Goal: Transaction & Acquisition: Purchase product/service

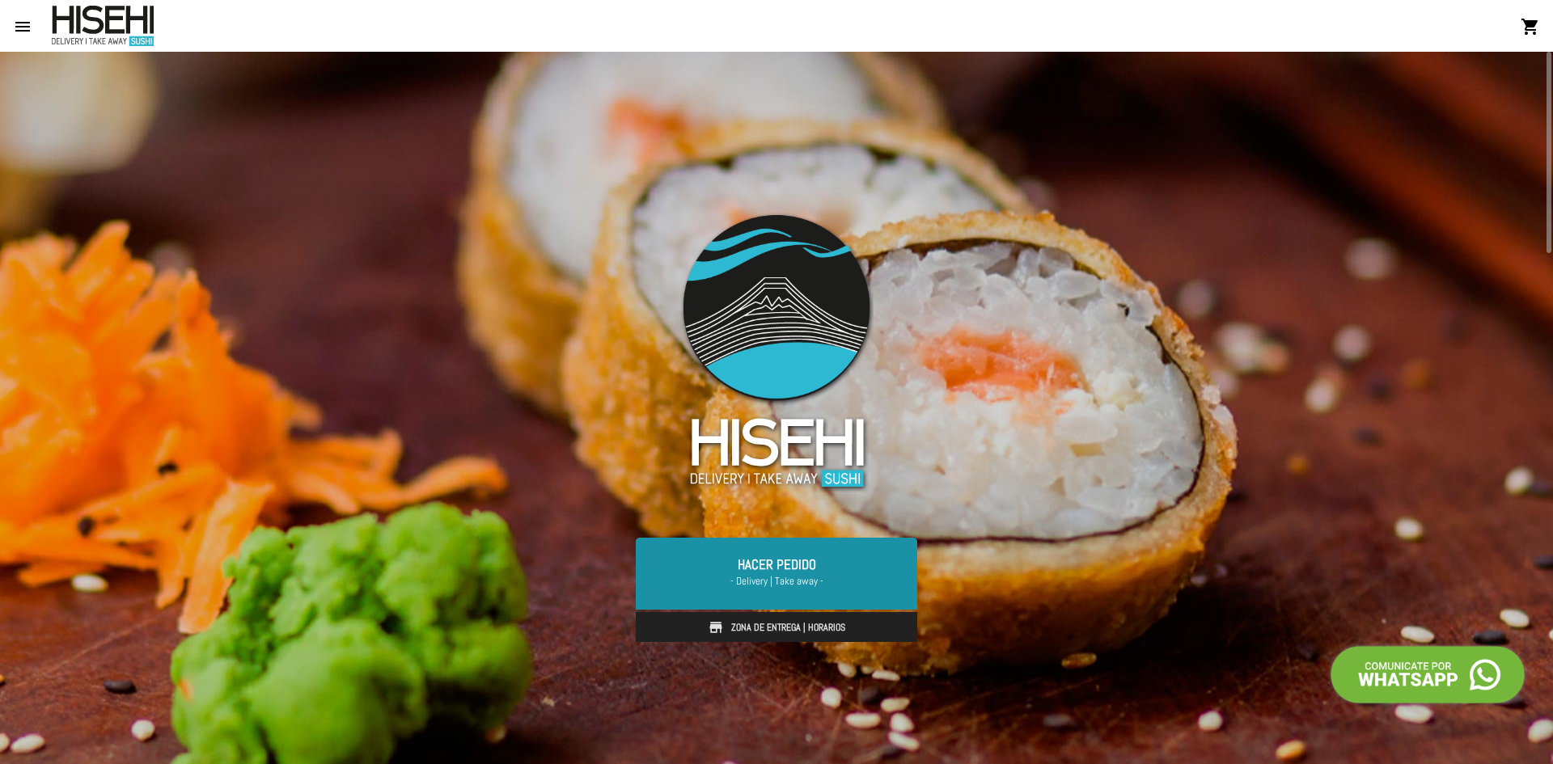
click at [777, 595] on link "Hacer Pedido - Delivery | Take away -" at bounding box center [777, 573] width 282 height 71
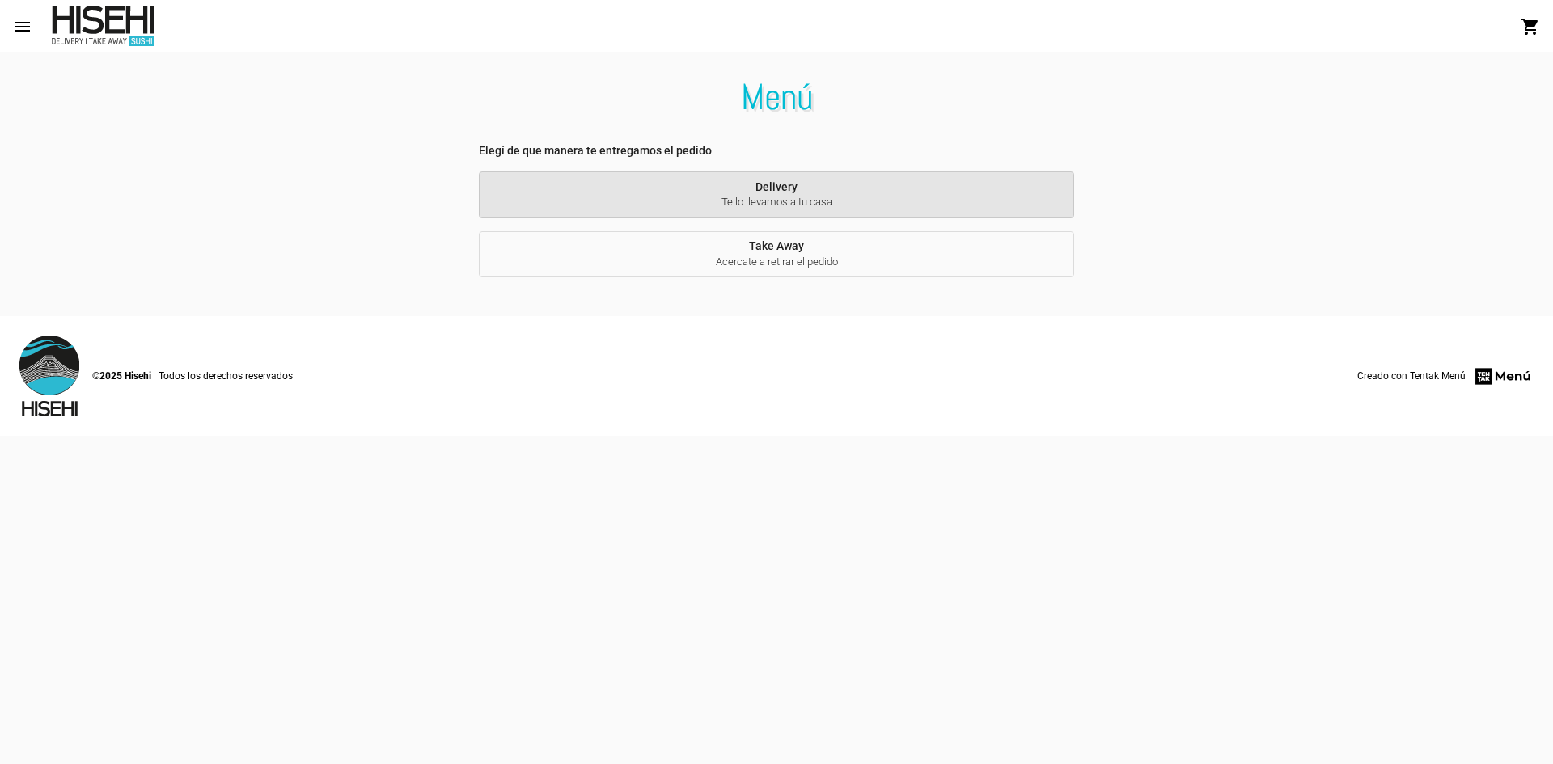
click at [819, 205] on span "Te lo llevamos a tu casa" at bounding box center [776, 202] width 569 height 15
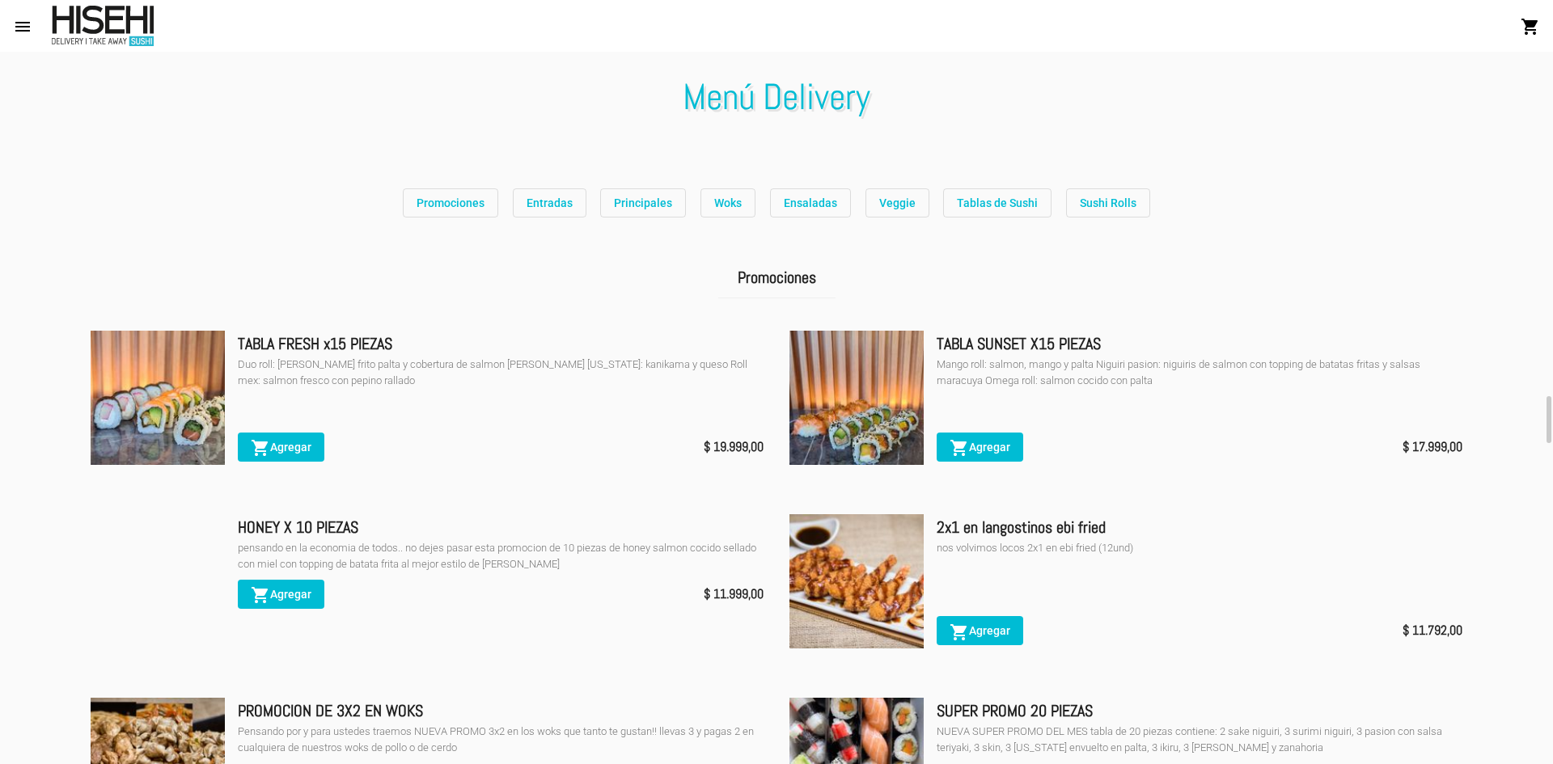
scroll to position [324, 0]
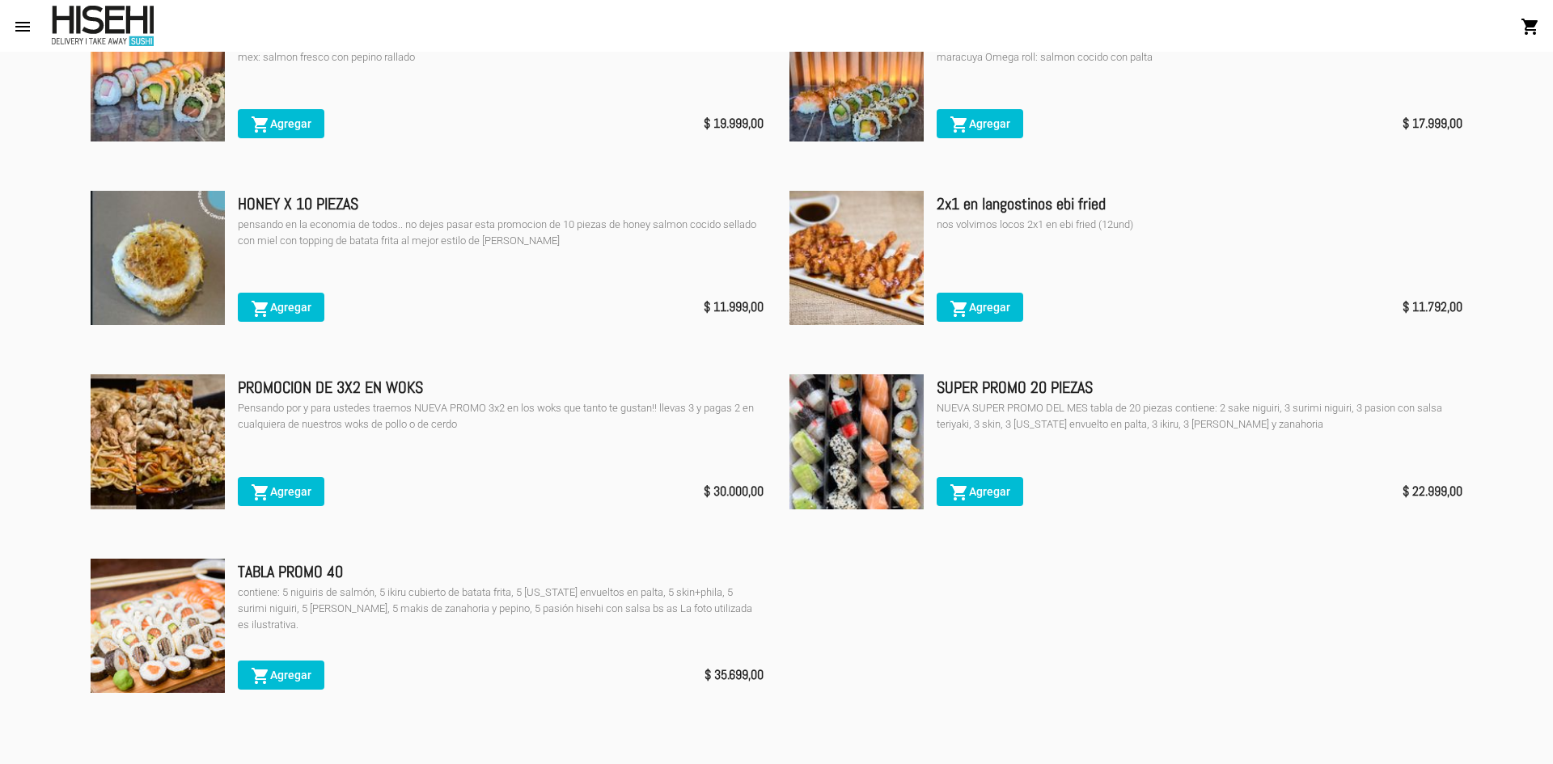
click at [984, 307] on span "shopping_cart Agregar" at bounding box center [980, 307] width 61 height 13
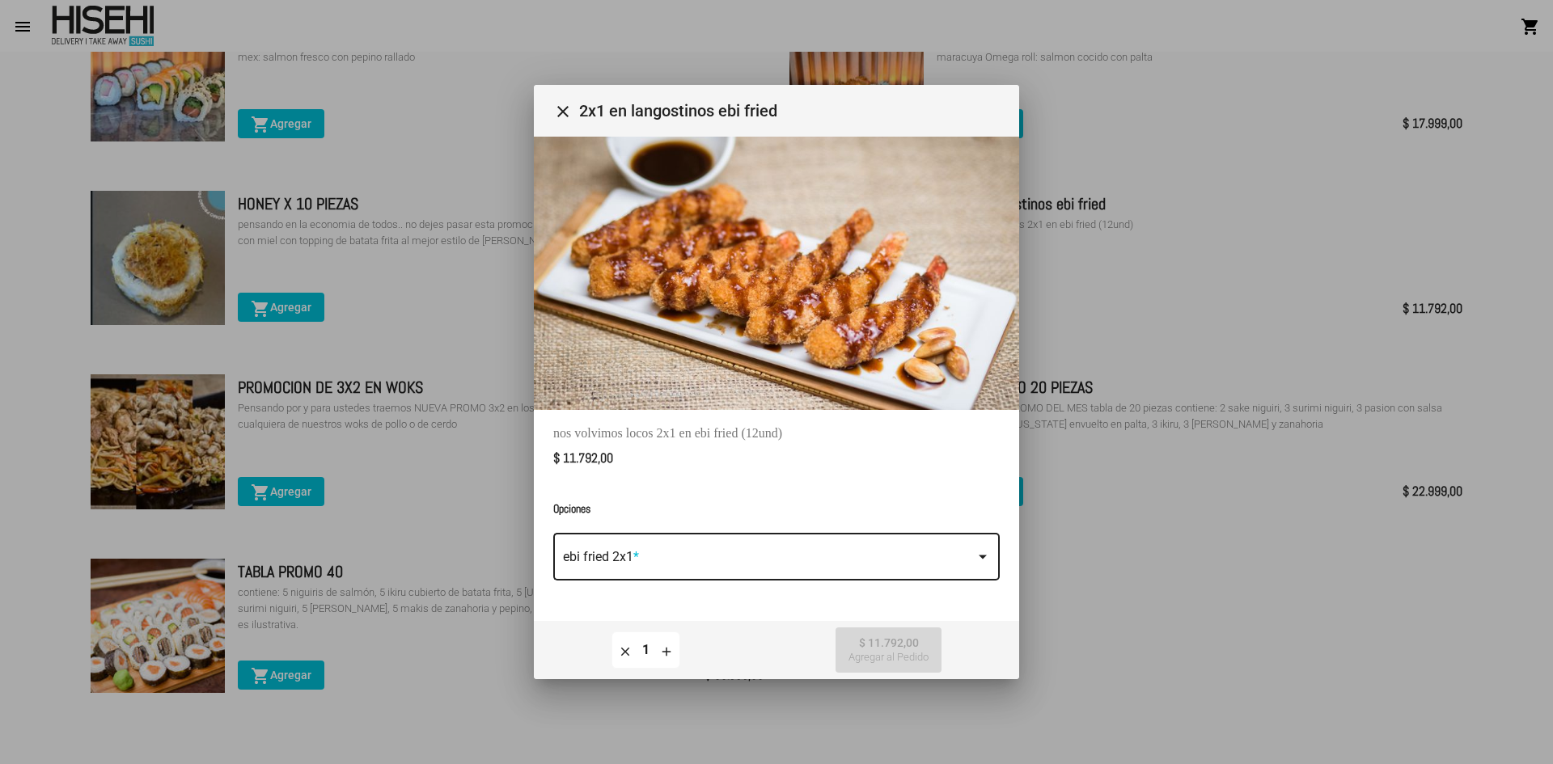
click at [857, 561] on span at bounding box center [769, 560] width 413 height 15
click at [544, 557] on mat-pseudo-checkbox at bounding box center [550, 560] width 13 height 13
click at [891, 661] on div at bounding box center [776, 382] width 1553 height 764
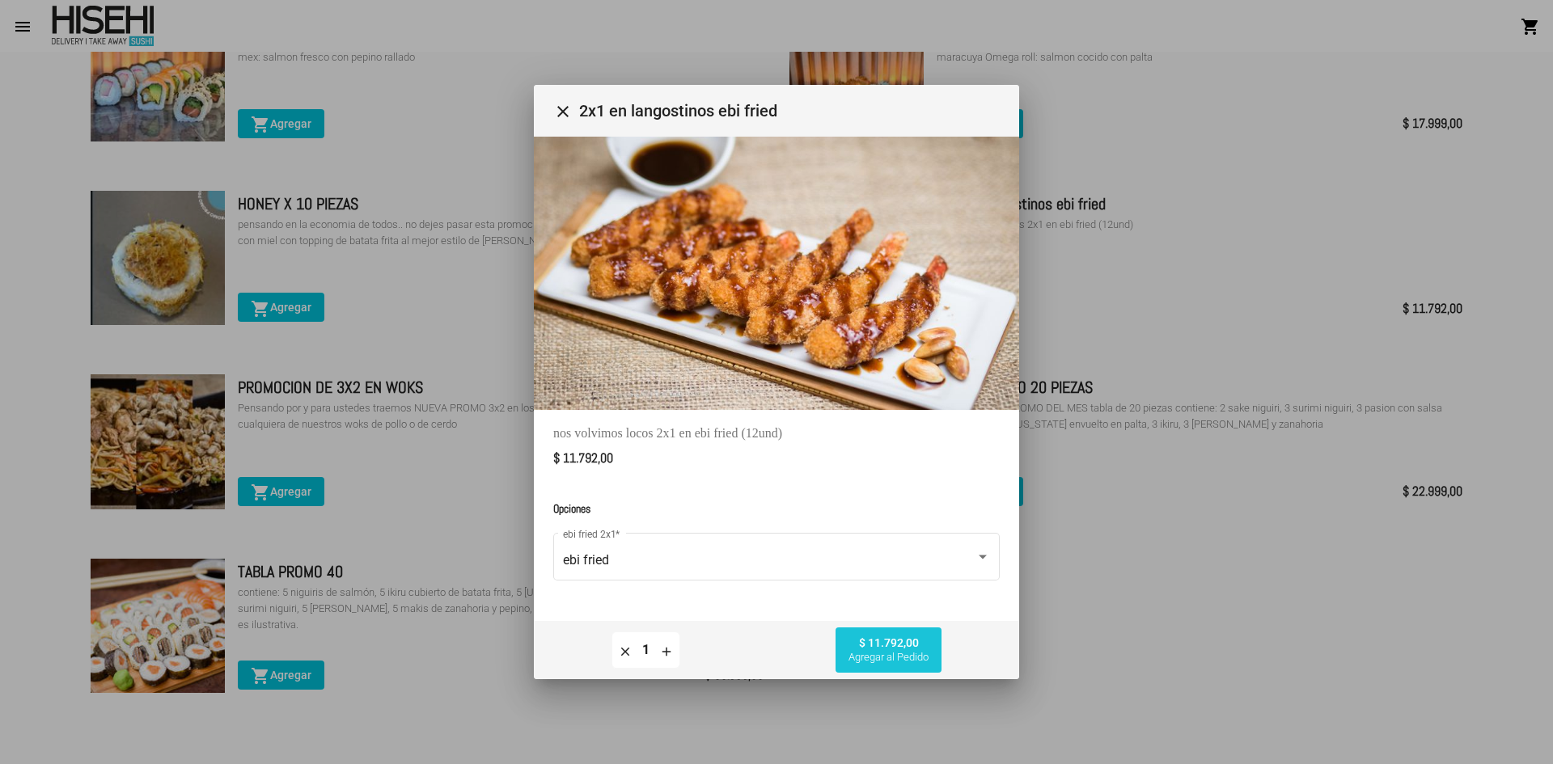
click at [904, 659] on span "Agregar al Pedido" at bounding box center [889, 657] width 80 height 13
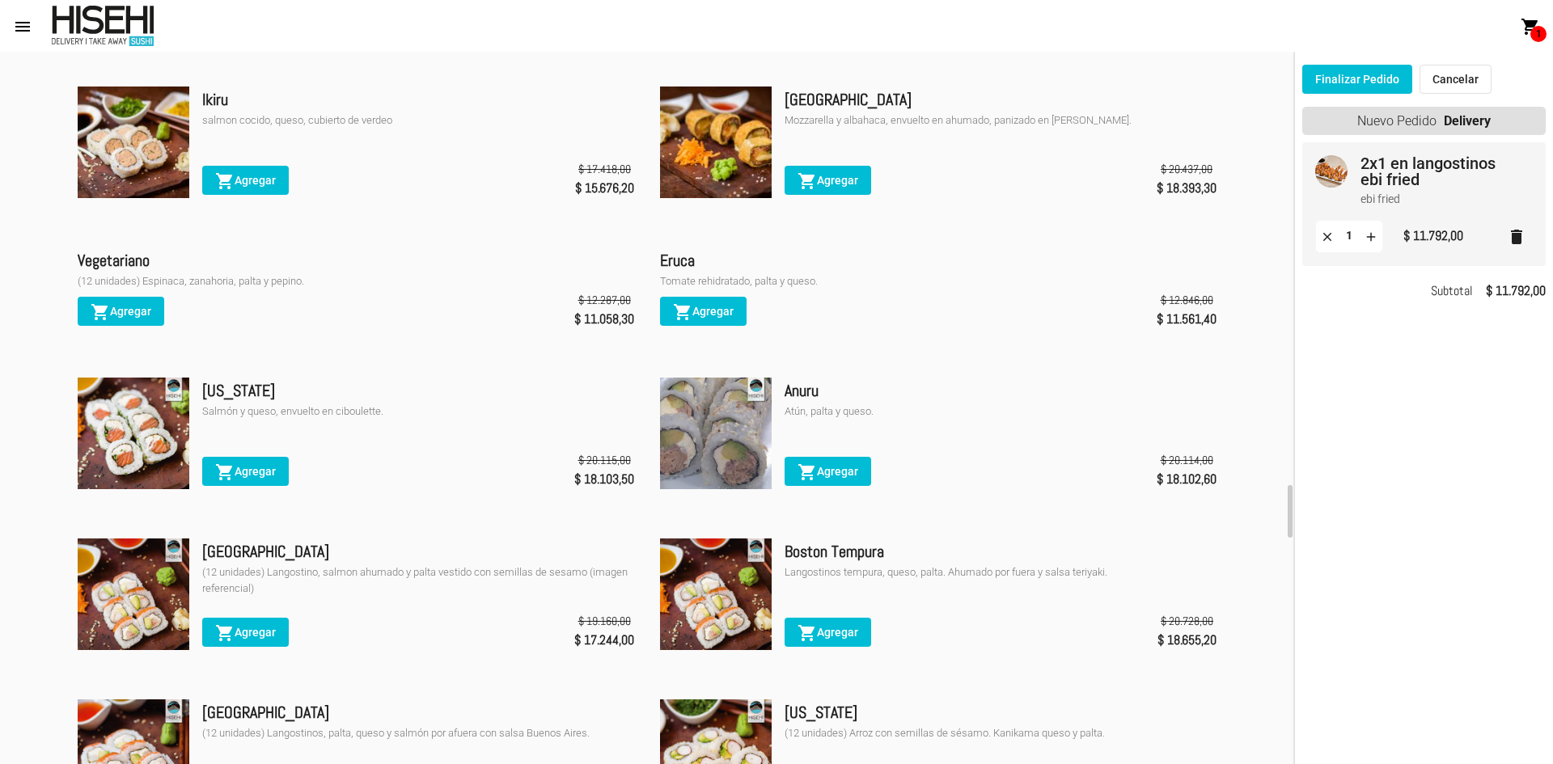
scroll to position [5986, 0]
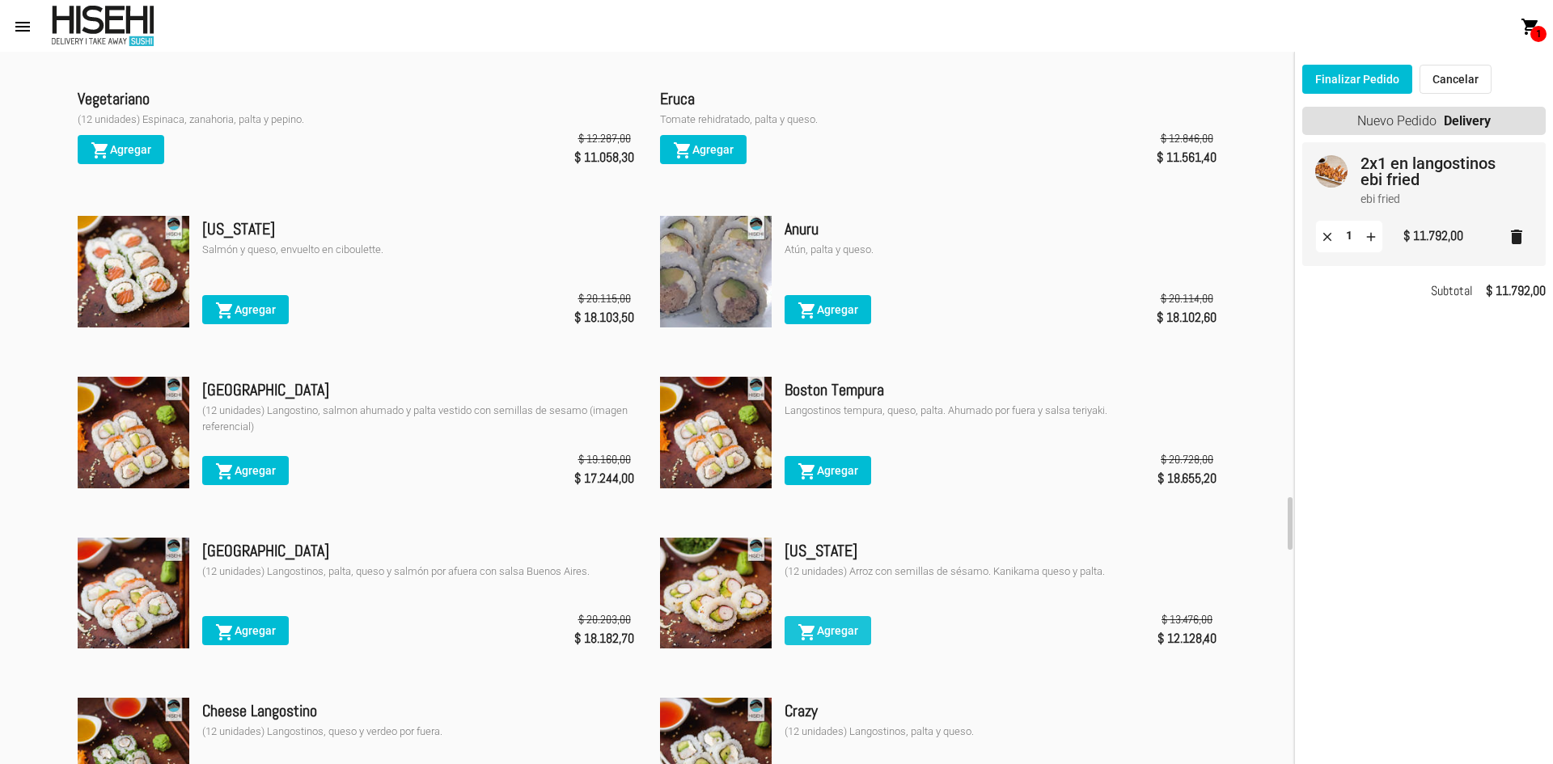
click at [840, 637] on span "shopping_cart Agregar" at bounding box center [828, 630] width 61 height 13
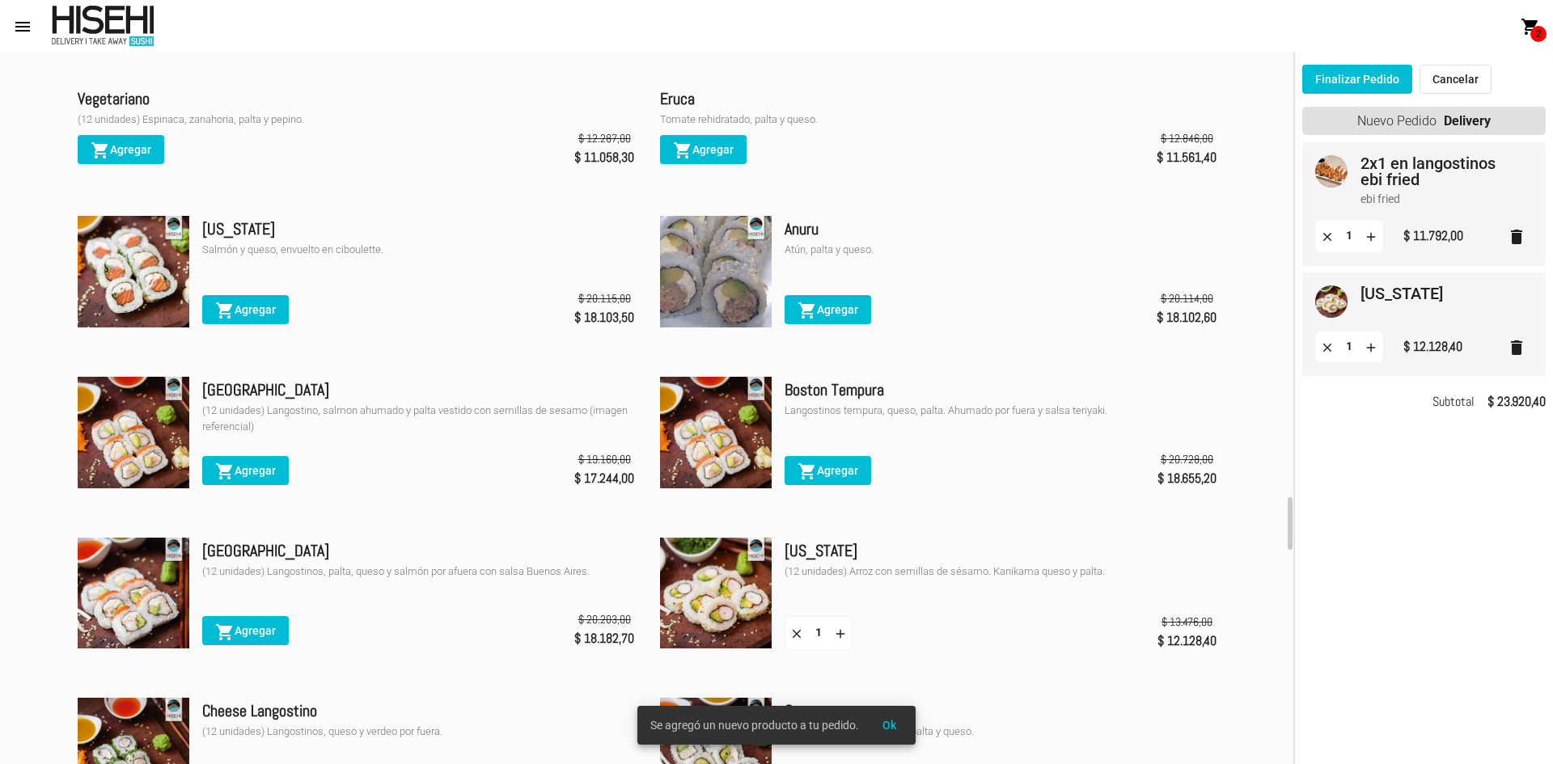
click at [1367, 81] on button "Finalizar Pedido" at bounding box center [1357, 79] width 110 height 29
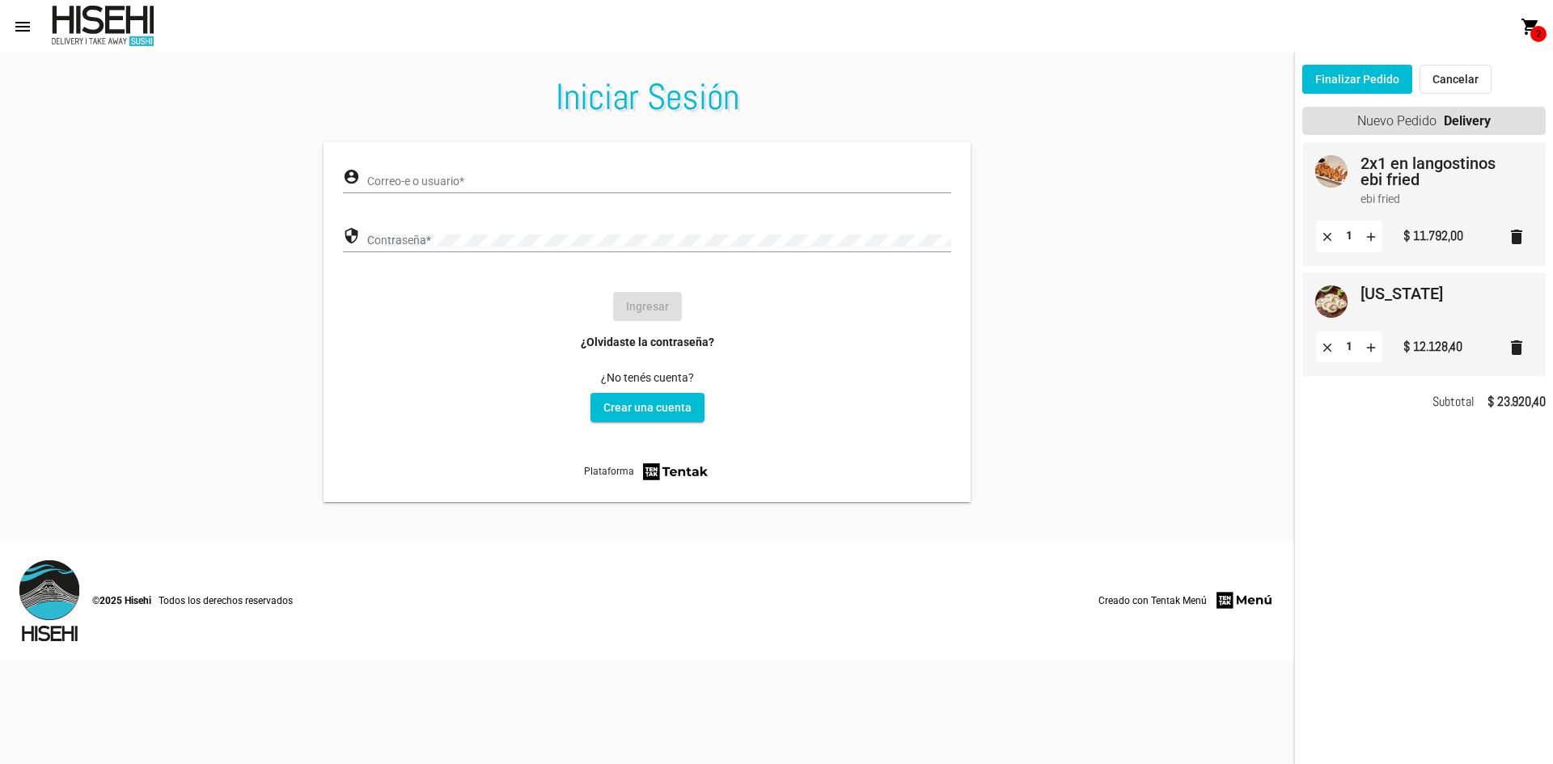
click at [678, 180] on input "Correo-e o usuario *" at bounding box center [659, 182] width 584 height 13
type input "[EMAIL_ADDRESS][DOMAIN_NAME]"
click at [591, 228] on div "Contraseña *" at bounding box center [659, 237] width 584 height 32
click at [652, 339] on link "¿Olvidaste la contraseña?" at bounding box center [647, 342] width 133 height 16
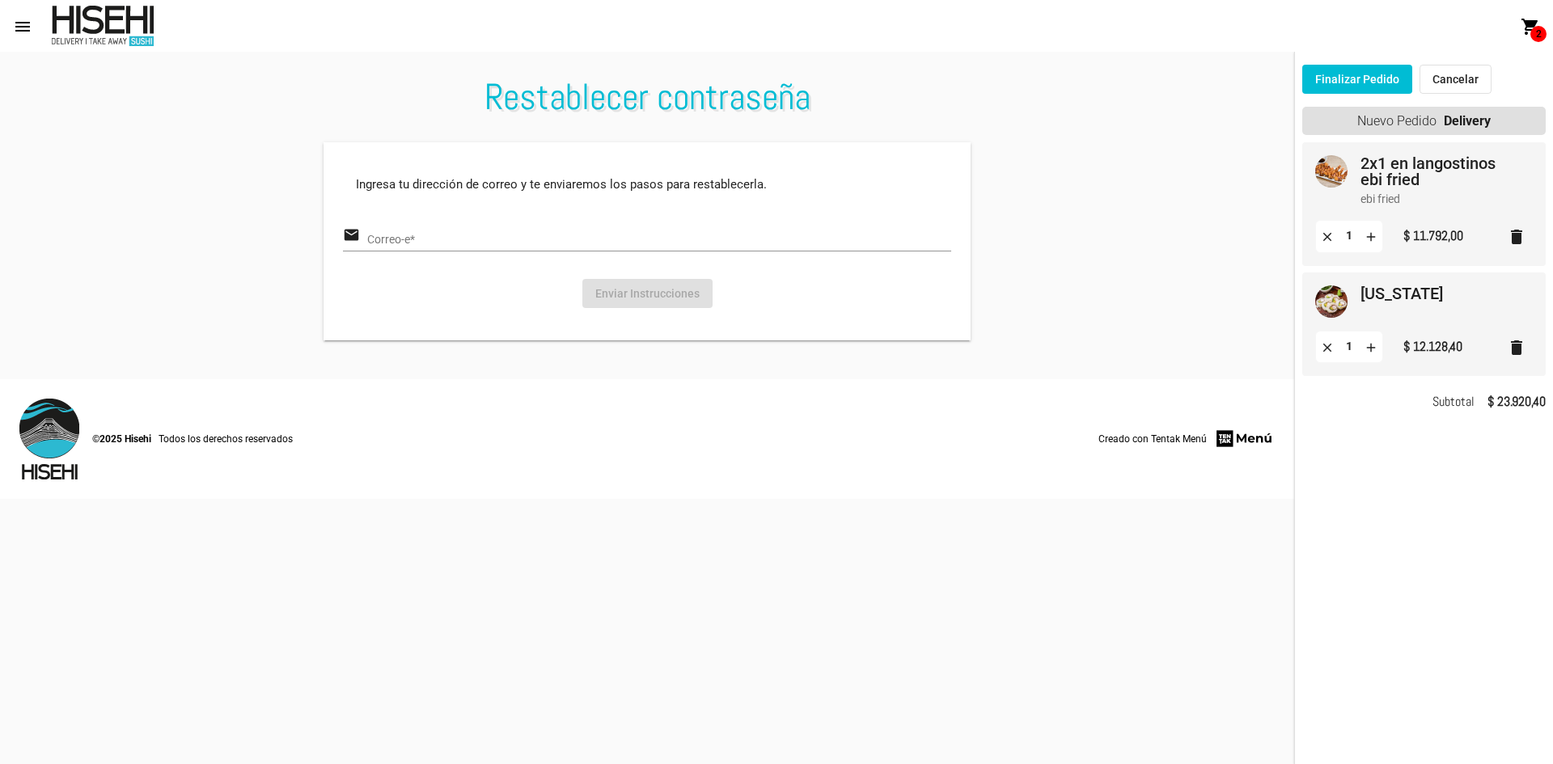
click at [686, 237] on input "Correo-e *" at bounding box center [659, 240] width 584 height 13
type input "[EMAIL_ADDRESS][DOMAIN_NAME]"
click at [637, 294] on button "Enviar Instrucciones" at bounding box center [647, 293] width 130 height 29
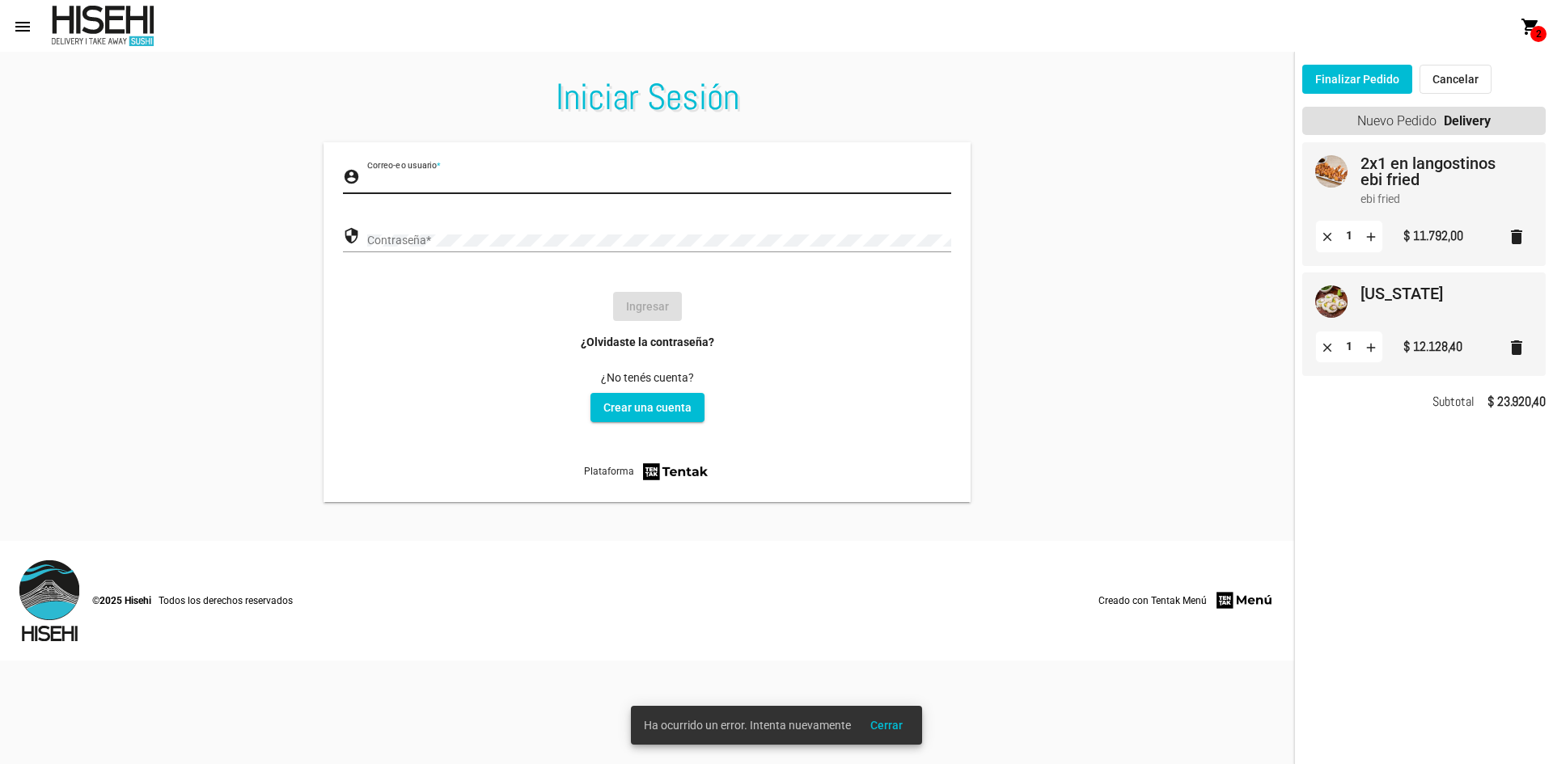
click at [399, 183] on input "Correo-e o usuario *" at bounding box center [659, 182] width 584 height 13
click at [643, 394] on link "Crear una cuenta" at bounding box center [648, 407] width 114 height 29
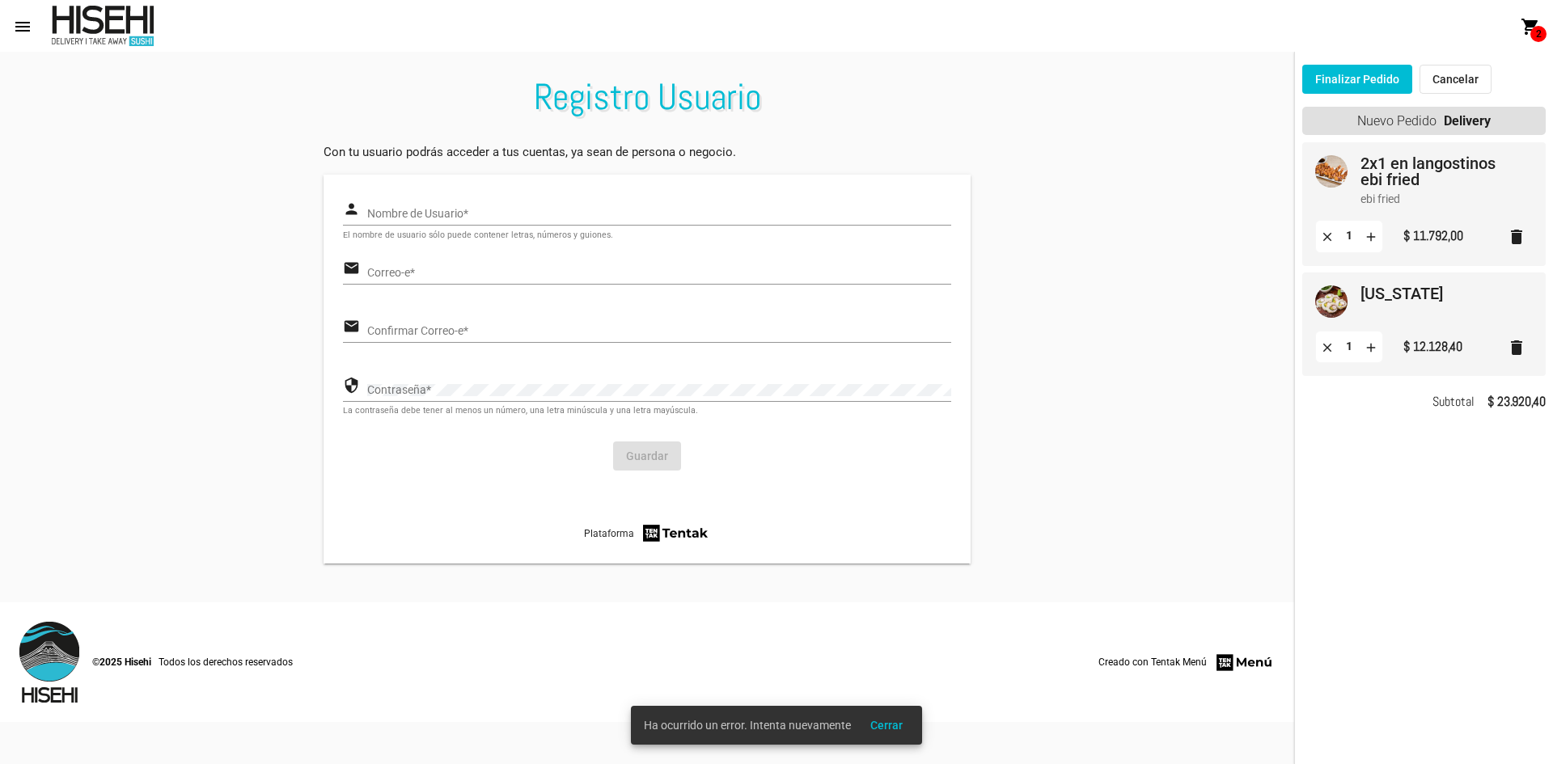
click at [530, 217] on input "Nombre de Usuario *" at bounding box center [659, 214] width 584 height 13
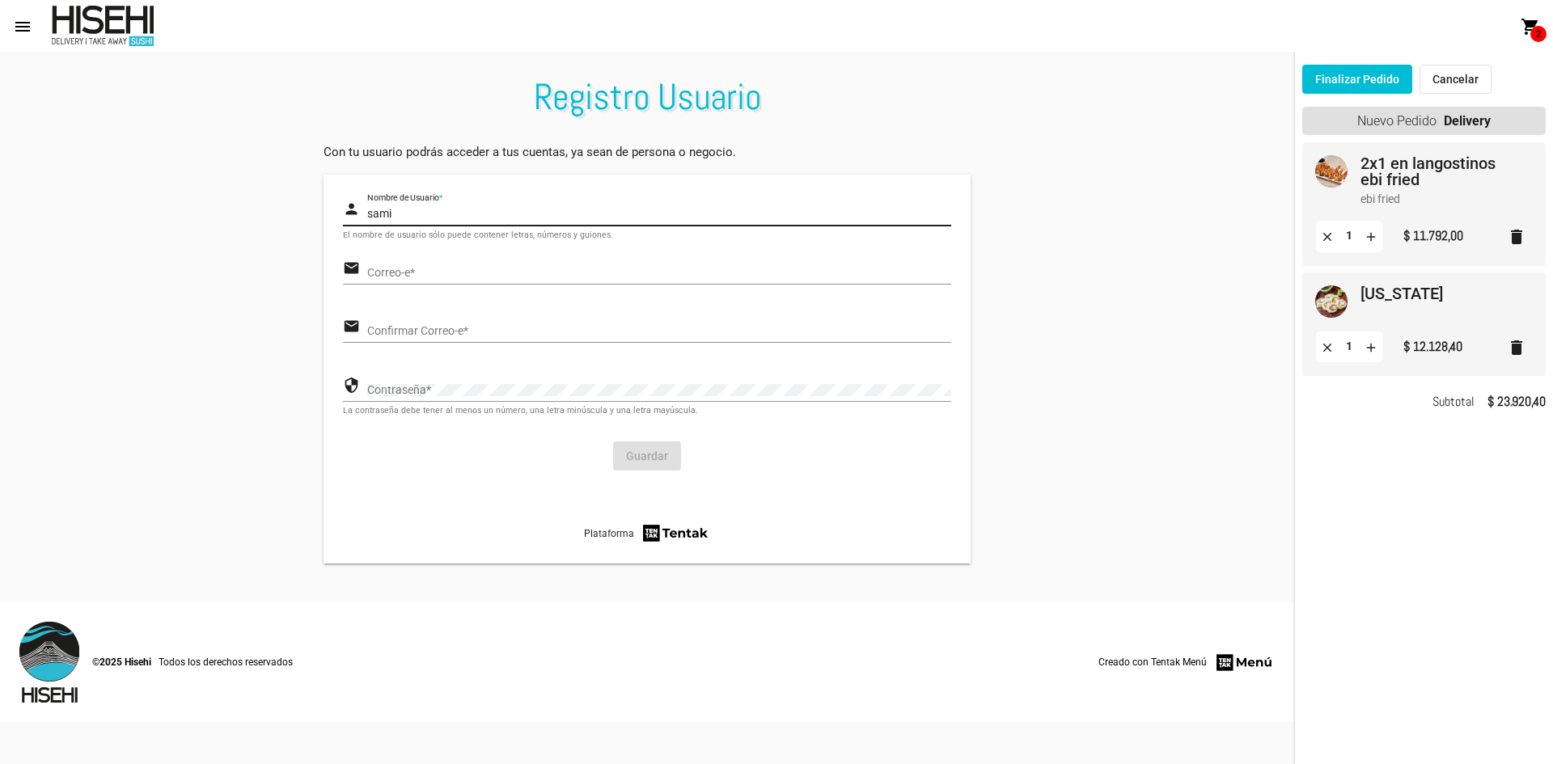
type input "sami"
click at [404, 274] on input "Correo-e *" at bounding box center [659, 273] width 584 height 13
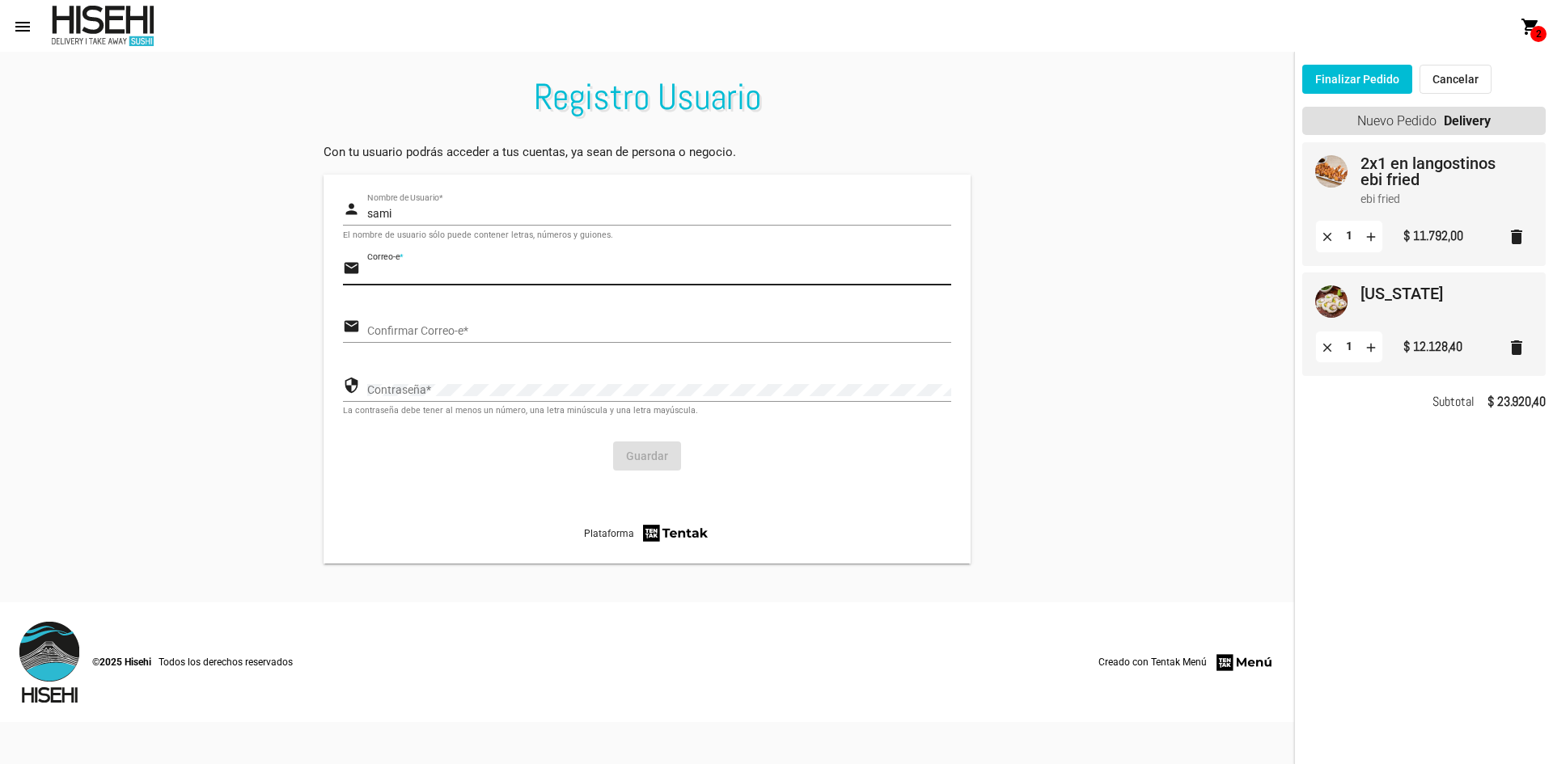
type input "[EMAIL_ADDRESS][DOMAIN_NAME]"
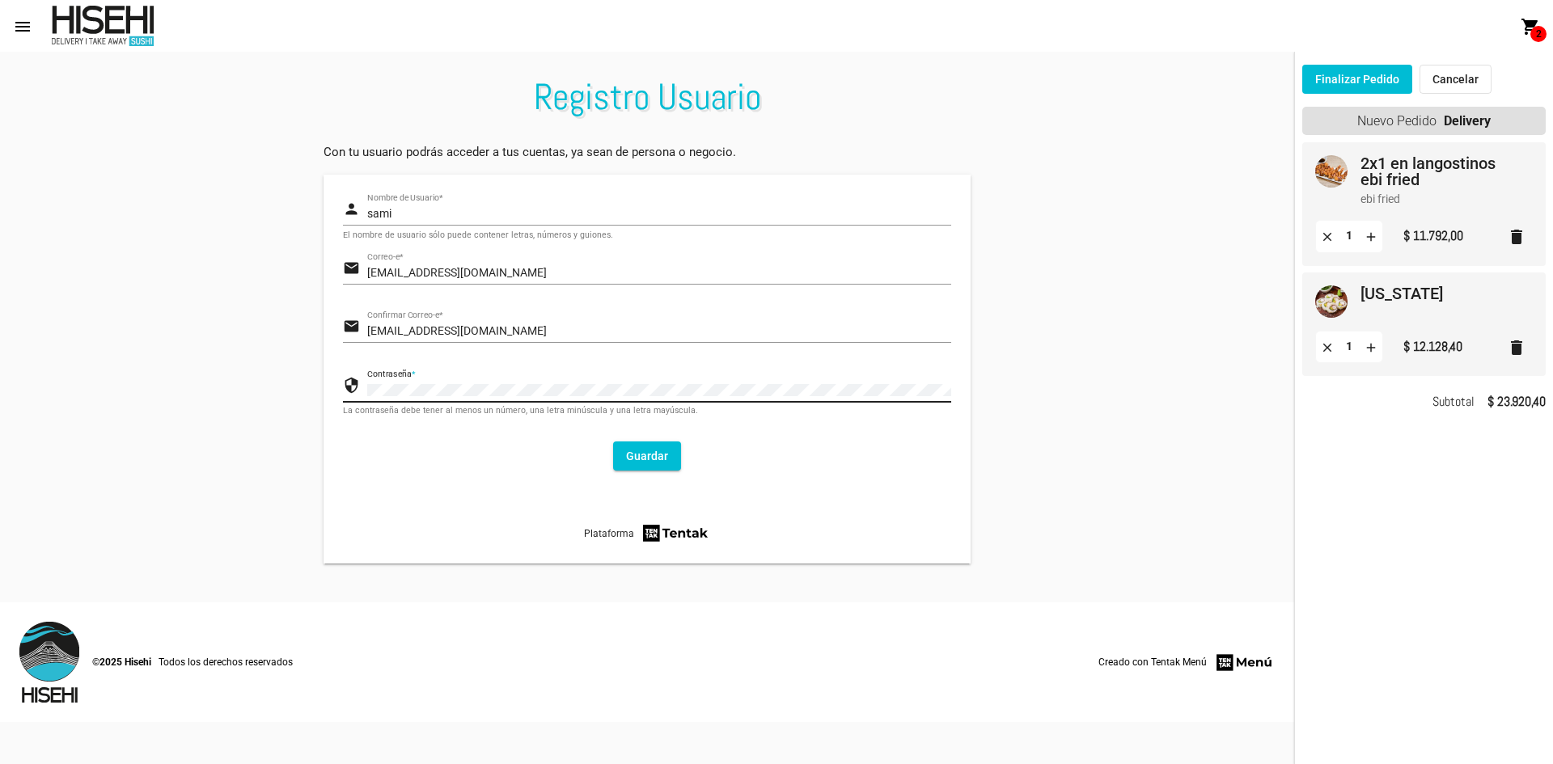
click at [659, 457] on button "Guardar" at bounding box center [647, 456] width 68 height 29
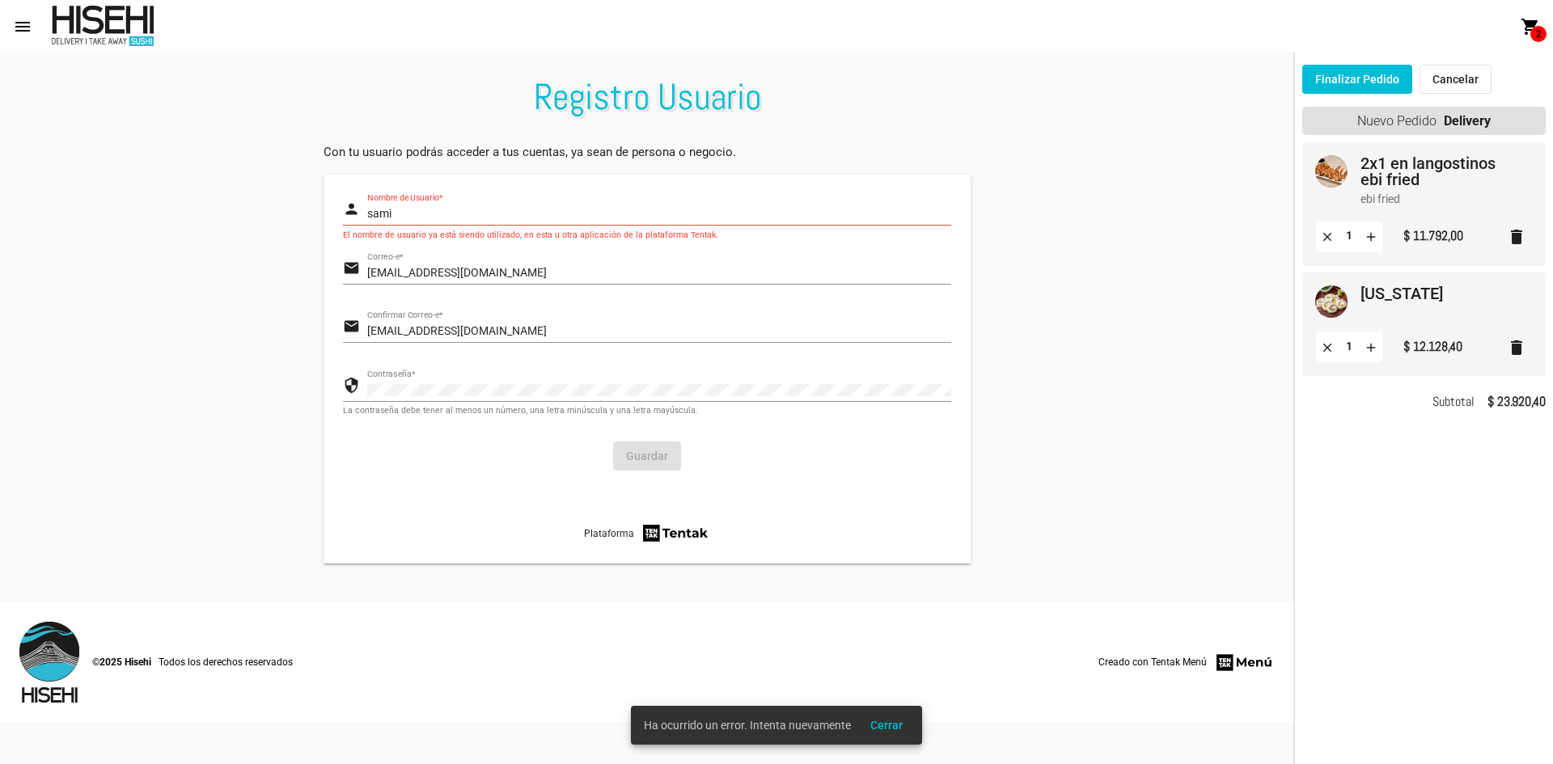
click at [500, 217] on input "sami" at bounding box center [659, 214] width 584 height 13
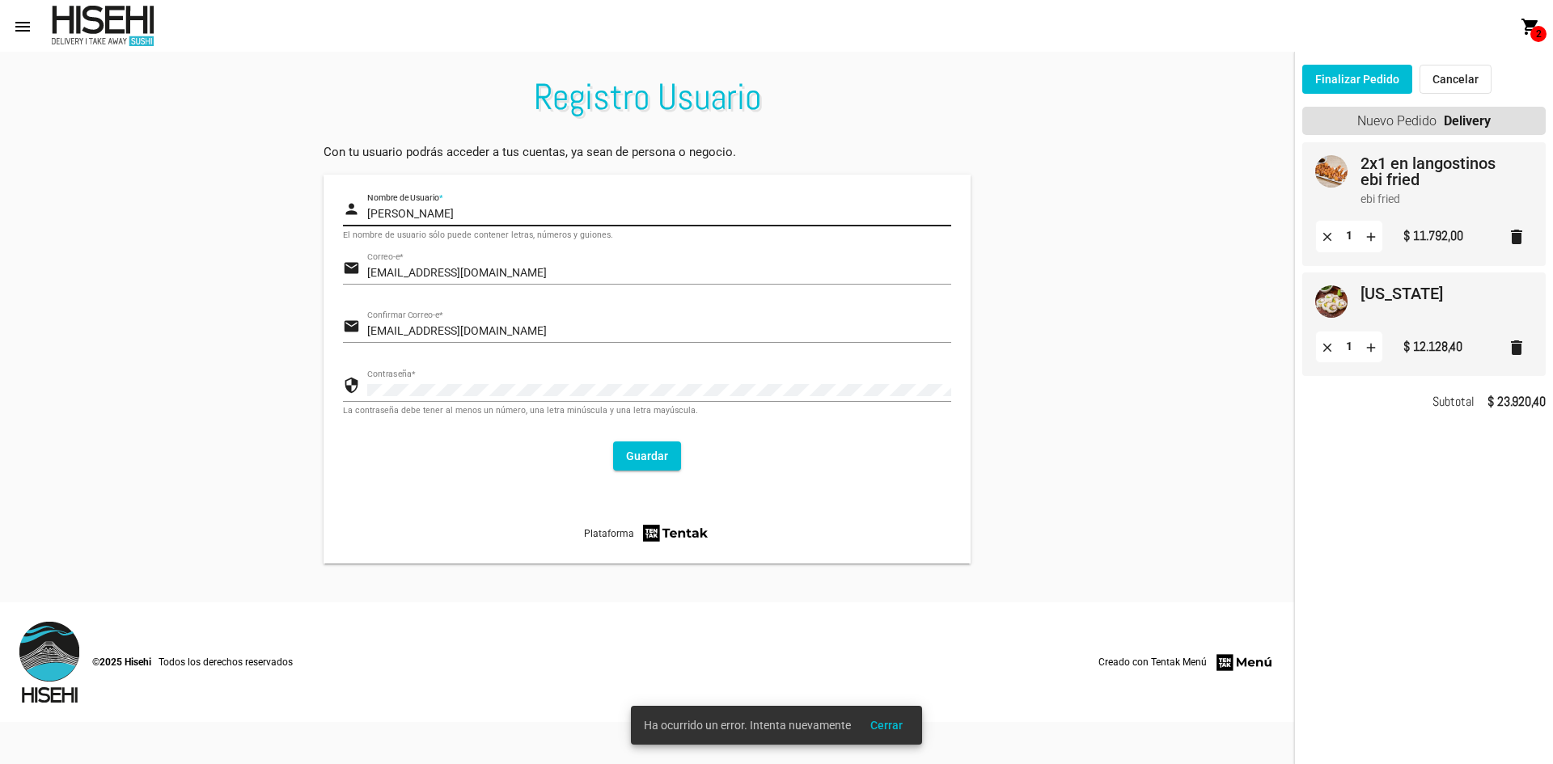
click at [639, 459] on button "Guardar" at bounding box center [647, 456] width 68 height 29
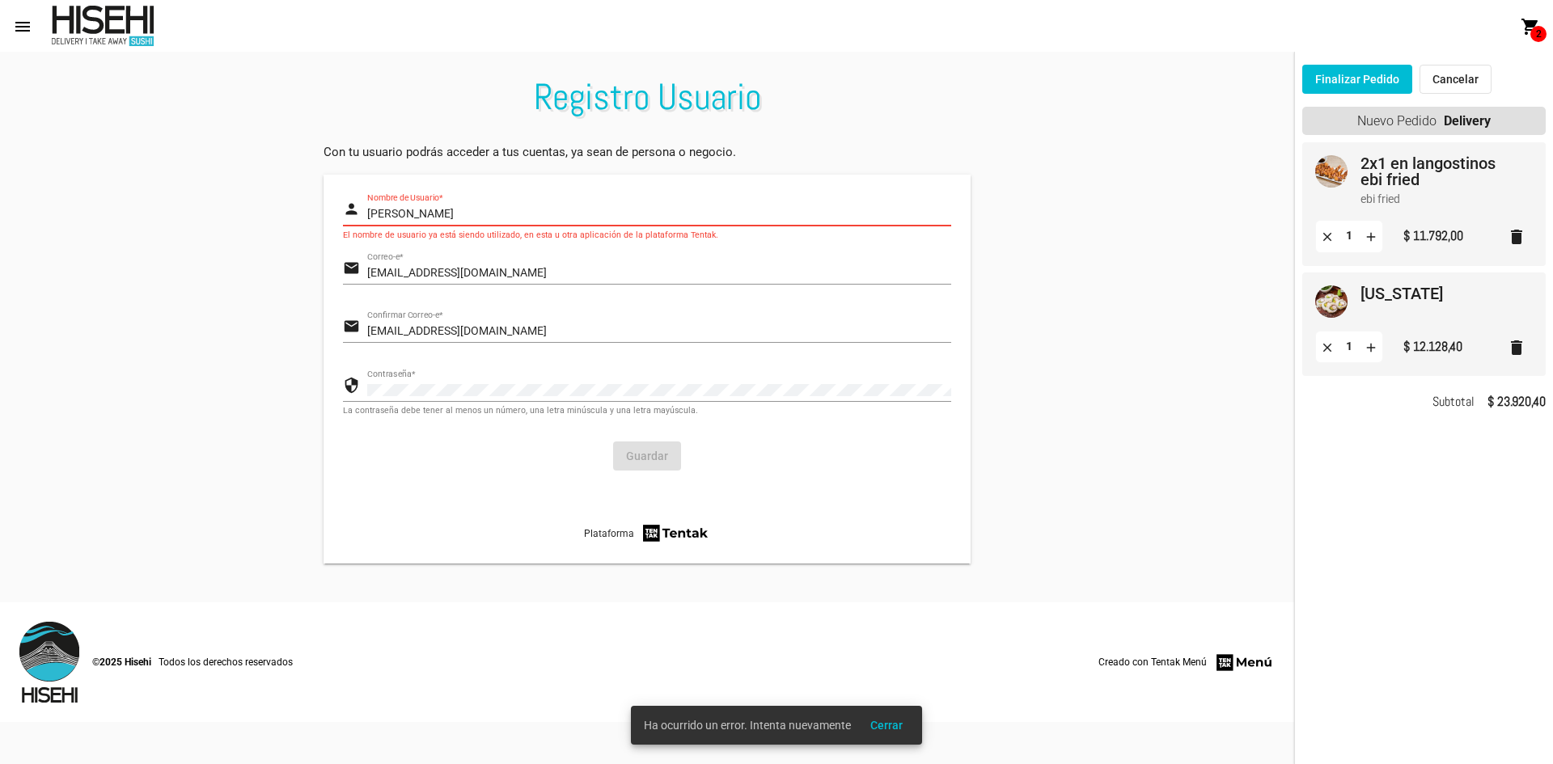
click at [455, 209] on input "[PERSON_NAME]" at bounding box center [659, 214] width 584 height 13
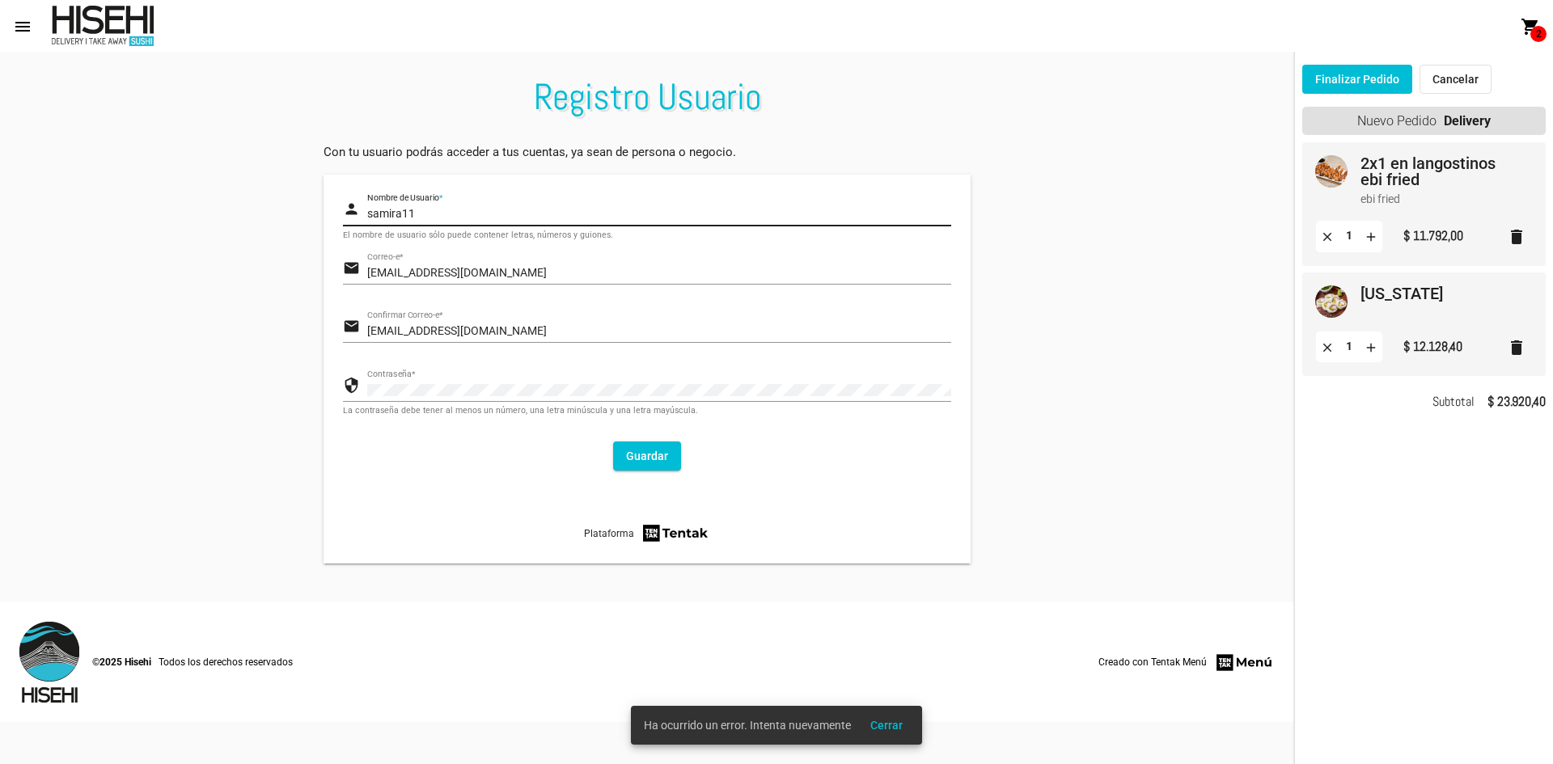
type input "samira11"
click at [646, 464] on button "Guardar" at bounding box center [647, 456] width 68 height 29
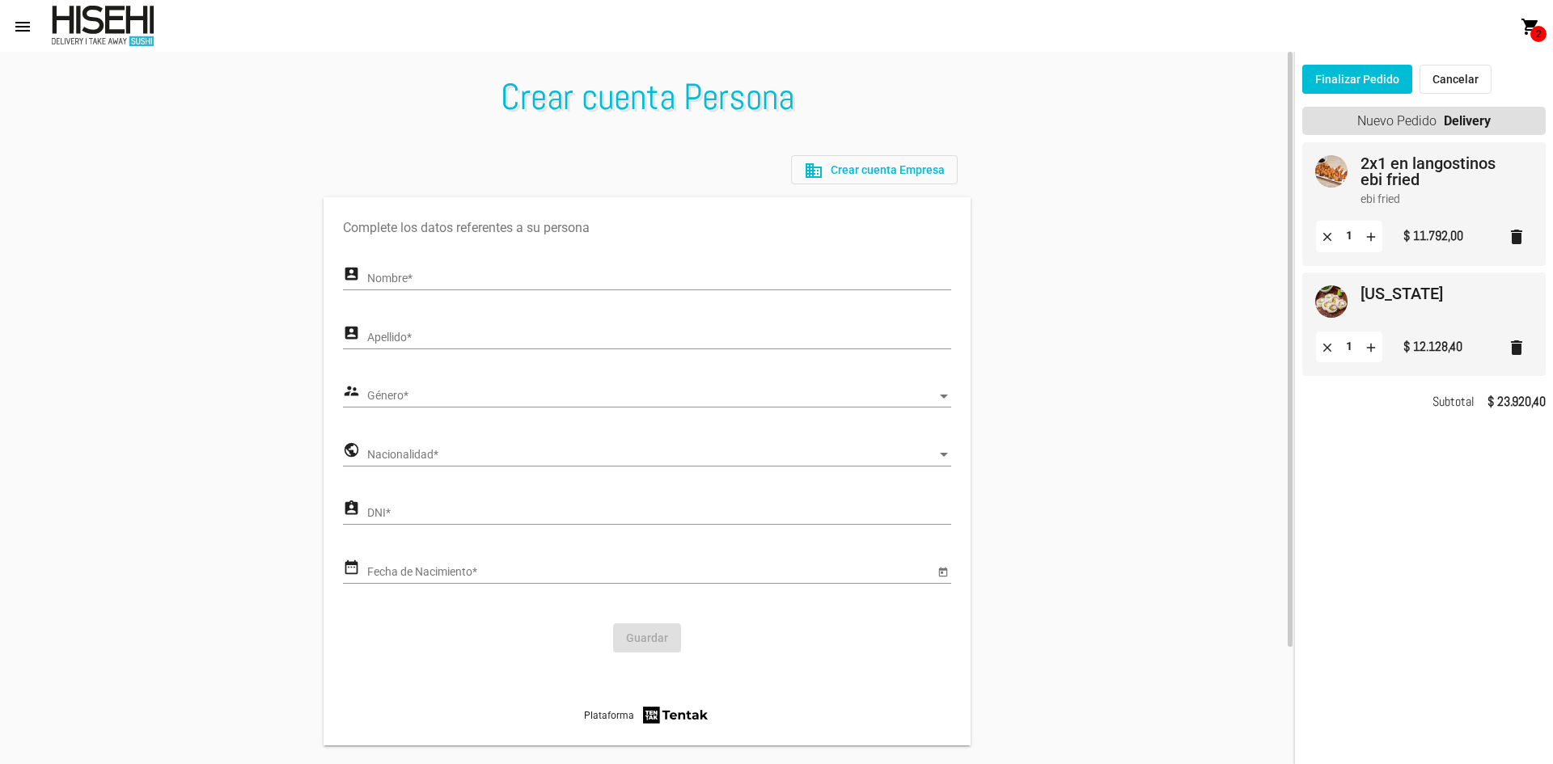
click at [548, 272] on div "Nombre *" at bounding box center [659, 275] width 584 height 32
type input "[PERSON_NAME]"
click at [657, 396] on span "Género" at bounding box center [651, 396] width 569 height 13
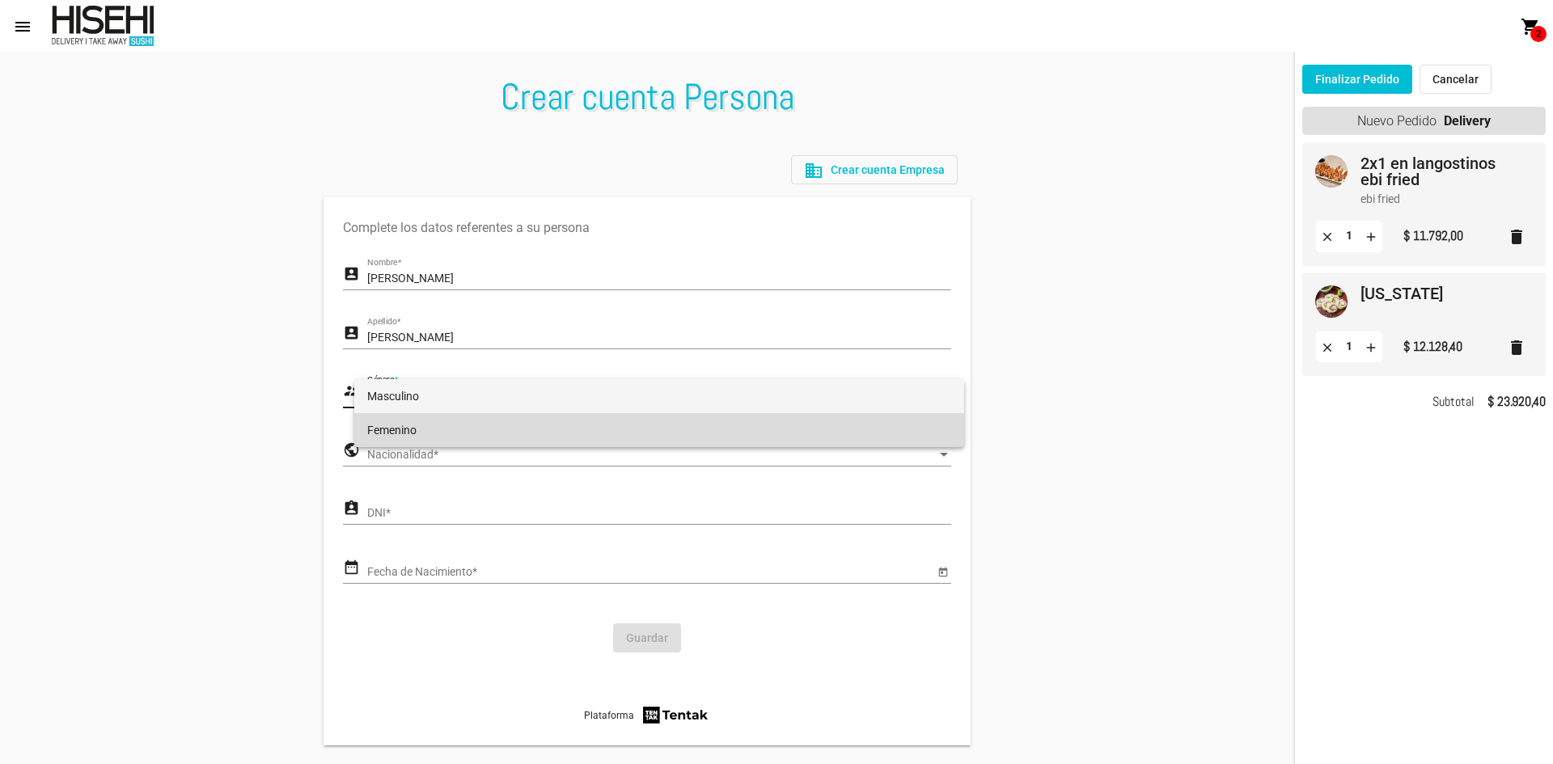
click at [616, 429] on span "Femenino" at bounding box center [659, 430] width 584 height 34
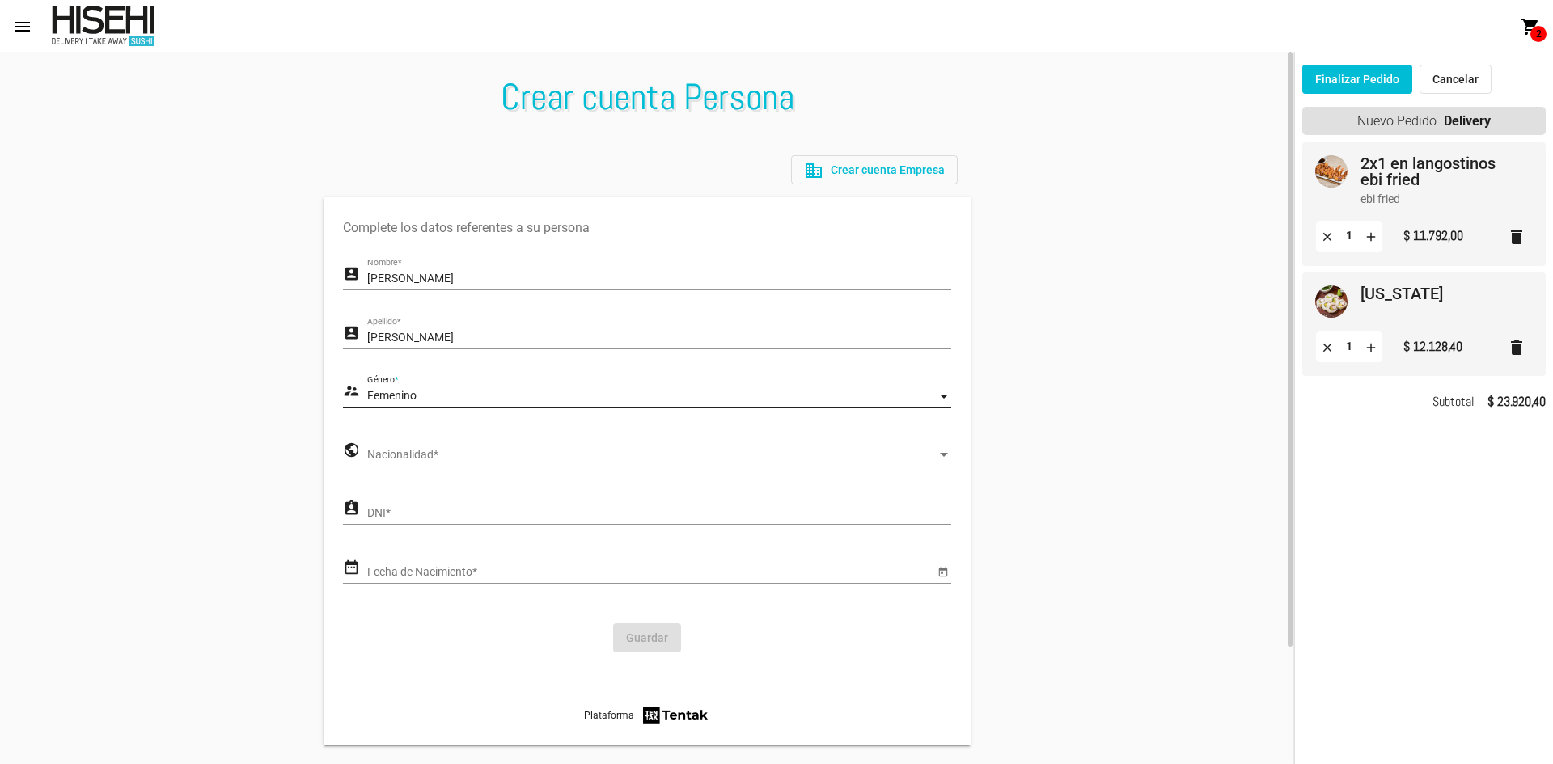
click at [594, 451] on span "Nacionalidad" at bounding box center [651, 455] width 569 height 13
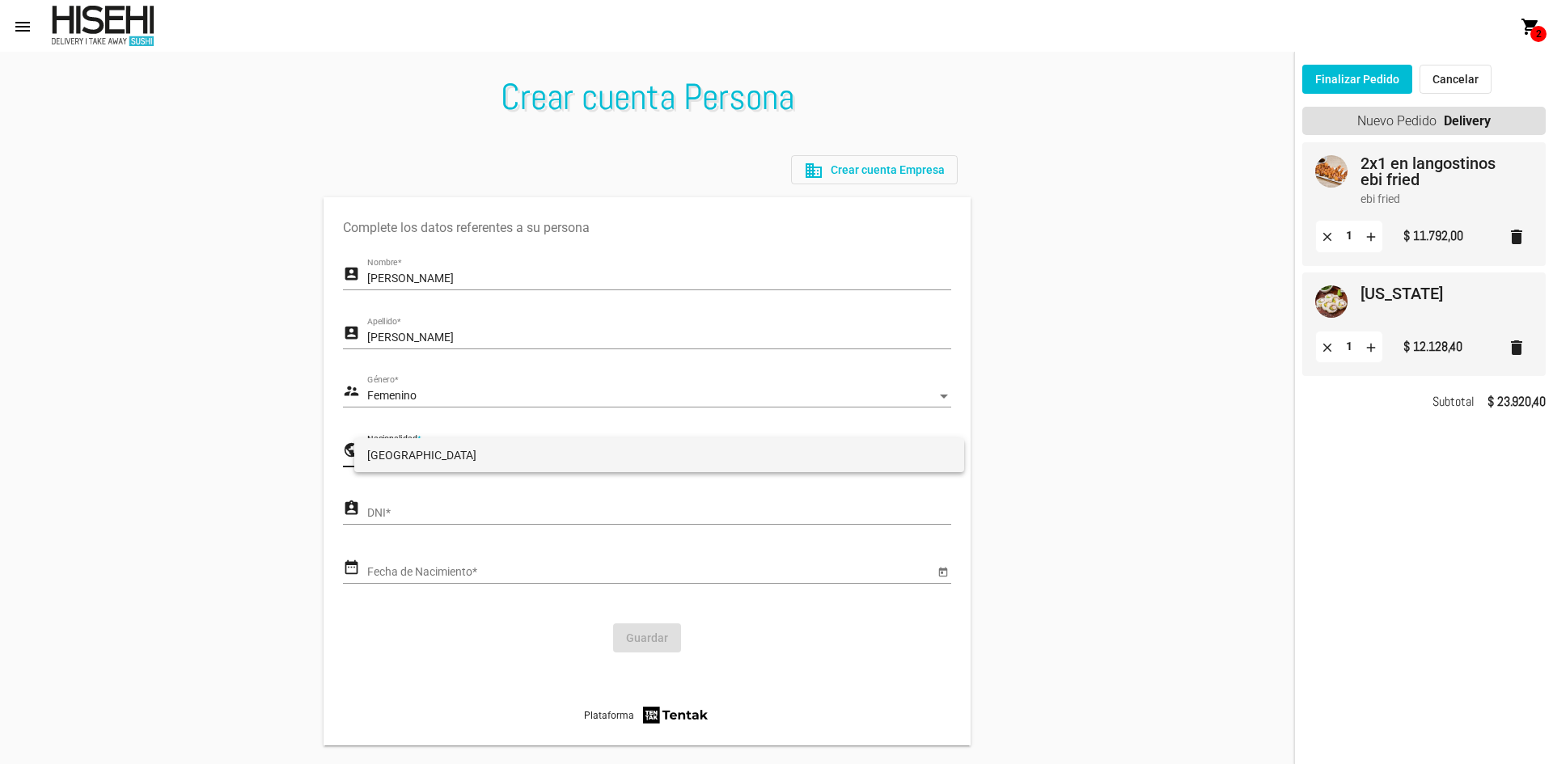
click at [585, 464] on span "[GEOGRAPHIC_DATA]" at bounding box center [659, 455] width 584 height 34
click at [552, 518] on input "DNI *" at bounding box center [659, 513] width 584 height 13
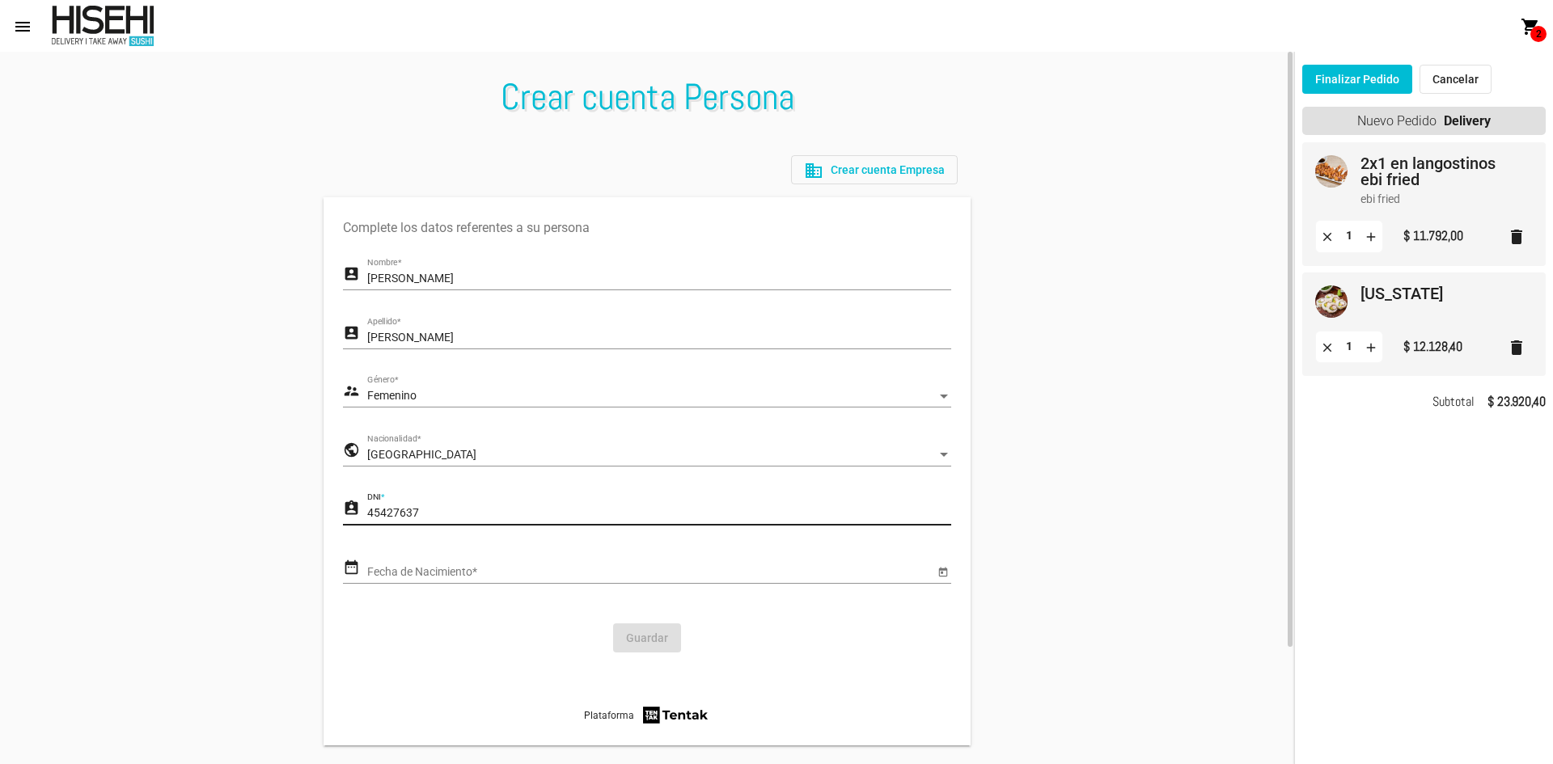
type input "45427637"
drag, startPoint x: 566, startPoint y: 583, endPoint x: 561, endPoint y: 567, distance: 17.1
click at [566, 581] on div "Fecha de Nacimiento *" at bounding box center [650, 568] width 567 height 32
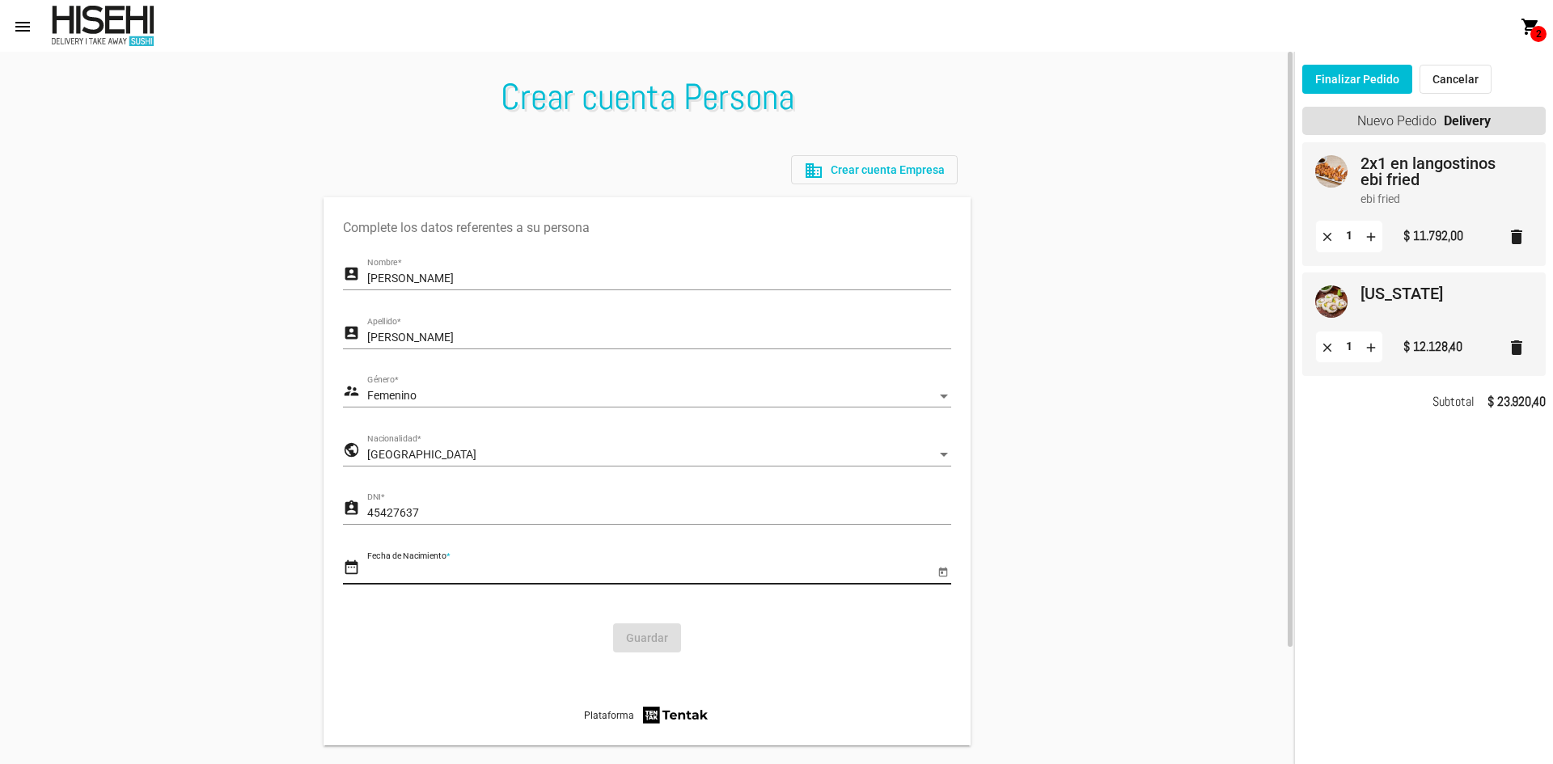
click at [560, 566] on input "Fecha de Nacimiento *" at bounding box center [650, 572] width 567 height 13
type input "1"
click at [942, 568] on icon "Open calendar" at bounding box center [943, 572] width 11 height 19
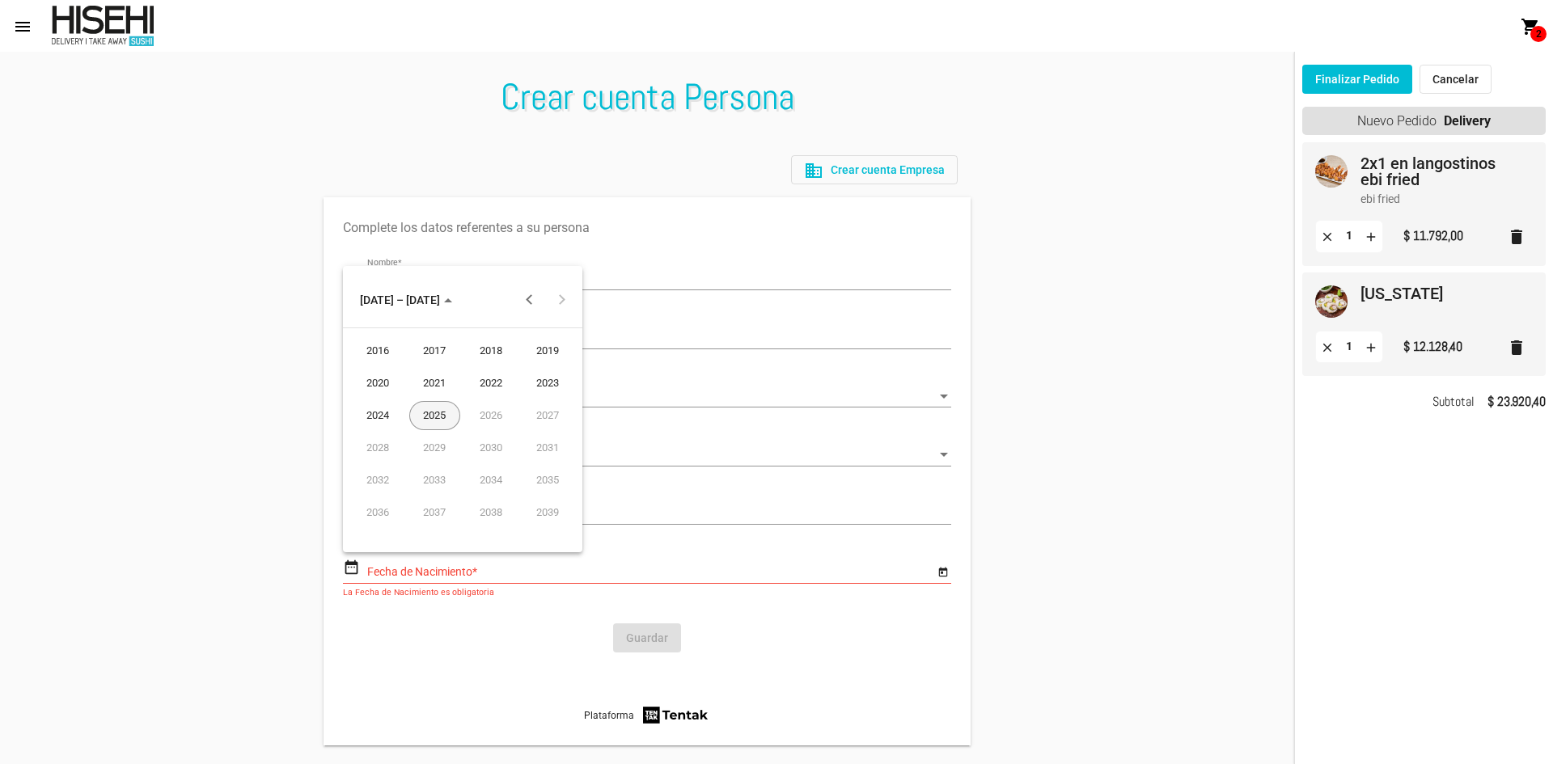
click at [531, 298] on button "Previous 20 years" at bounding box center [530, 300] width 32 height 32
click at [386, 447] on div "2004" at bounding box center [378, 448] width 51 height 29
click at [384, 375] on div "ENE" at bounding box center [378, 383] width 51 height 29
click at [464, 430] on div "14" at bounding box center [462, 432] width 29 height 29
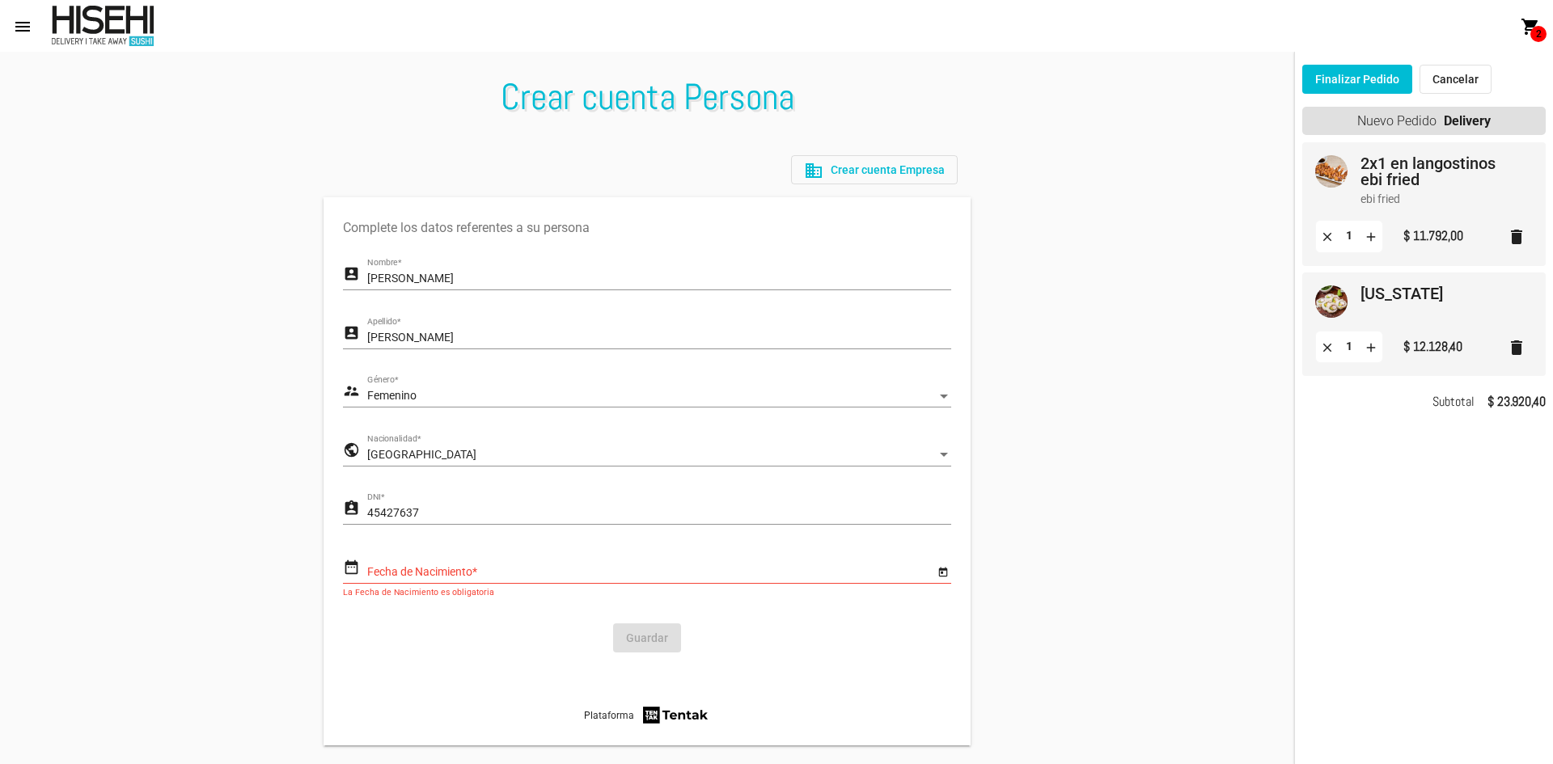
type input "[DATE]"
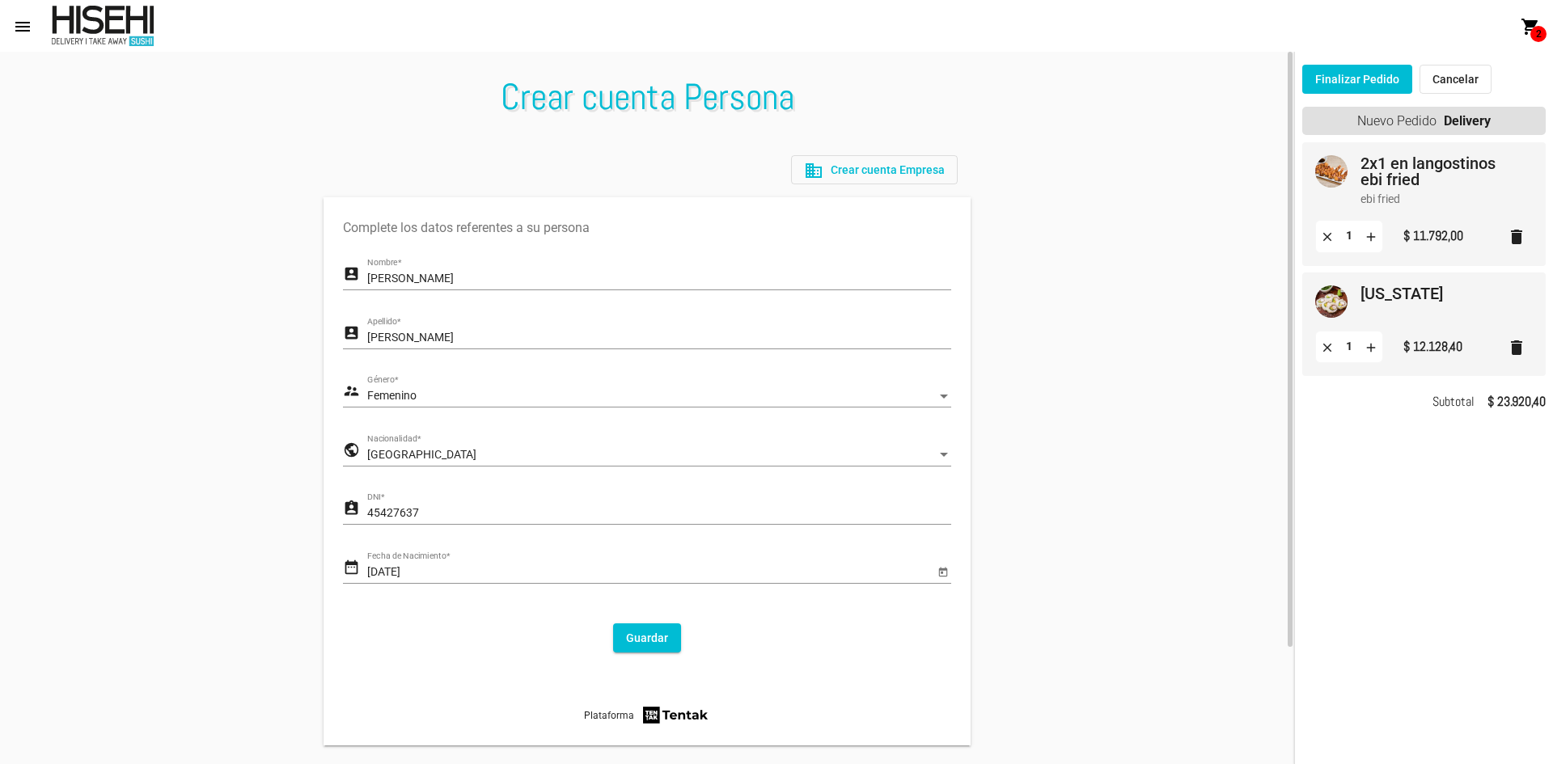
click at [669, 633] on button "Guardar" at bounding box center [647, 638] width 68 height 29
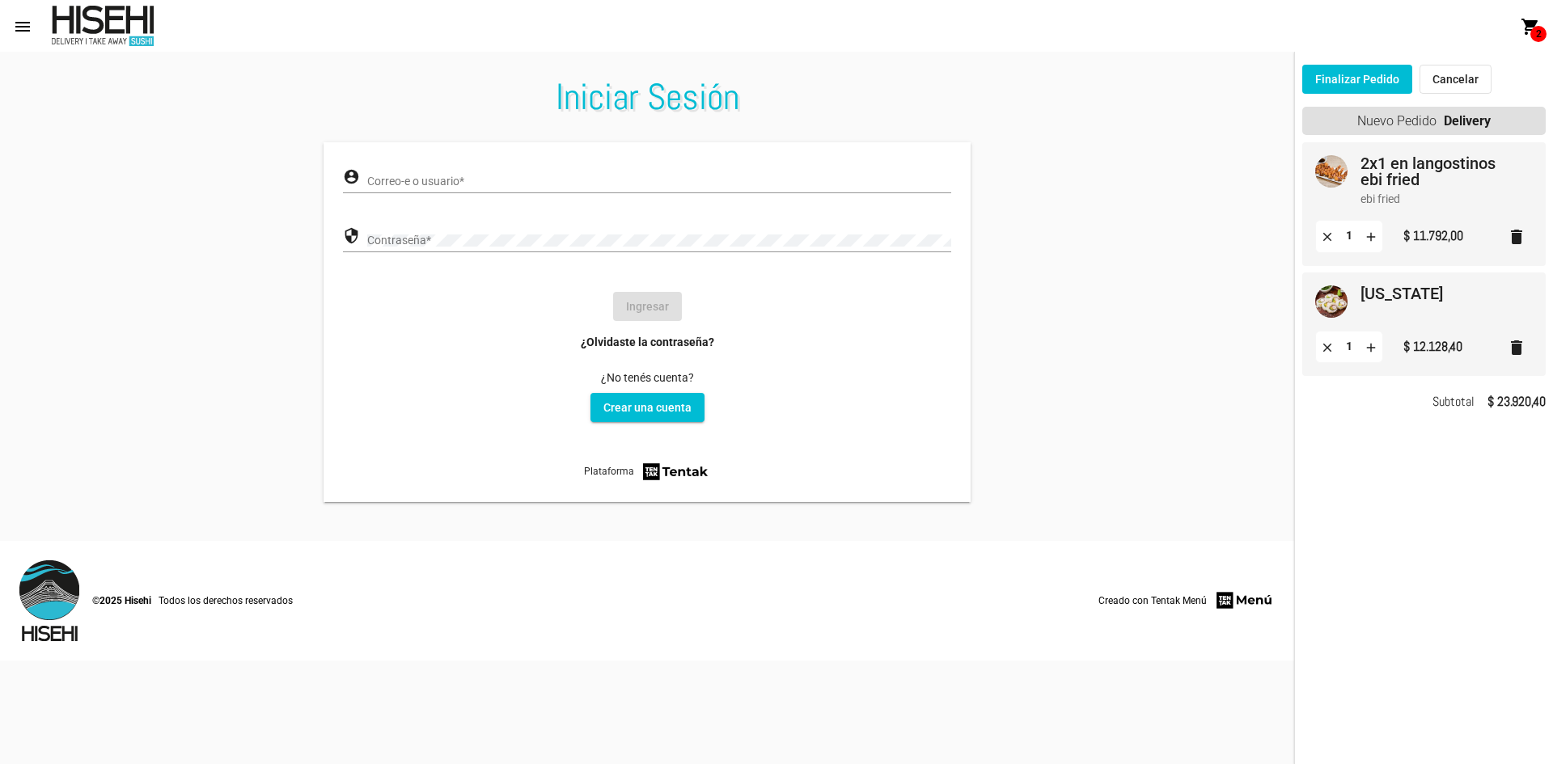
click at [402, 184] on input "Correo-e o usuario *" at bounding box center [659, 182] width 584 height 13
click at [417, 180] on input "Correo-e o usuario *" at bounding box center [659, 182] width 584 height 13
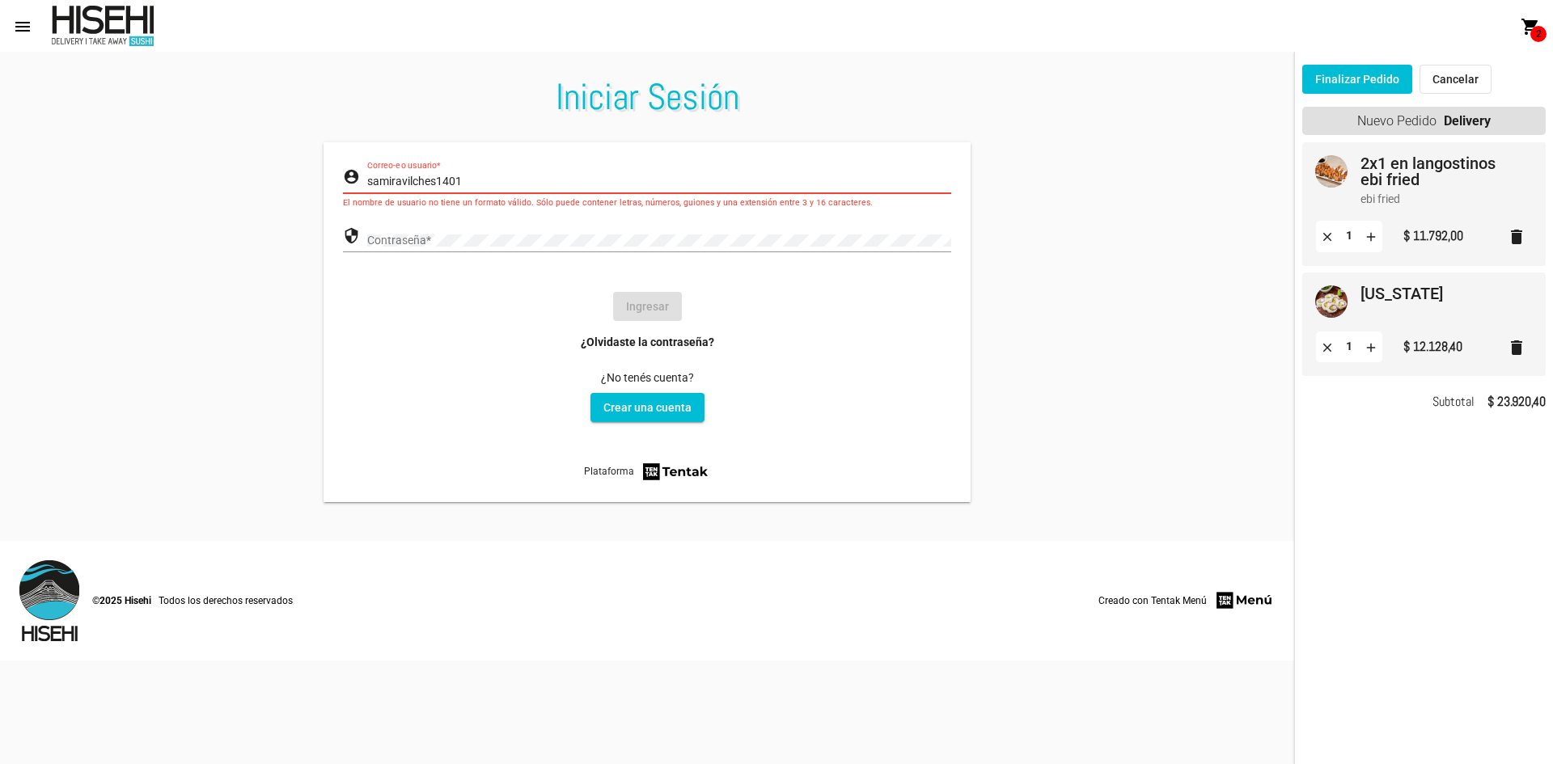
type input "samiravilches1401"
